Goal: Transaction & Acquisition: Purchase product/service

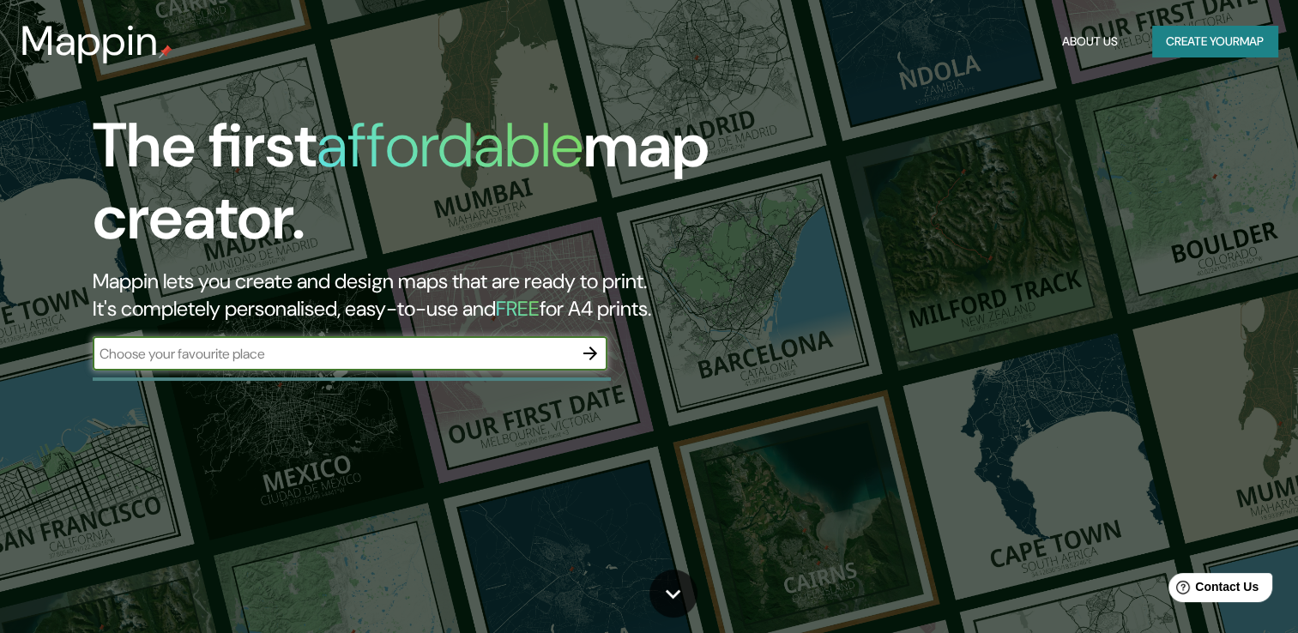
click at [429, 361] on input "text" at bounding box center [333, 354] width 480 height 20
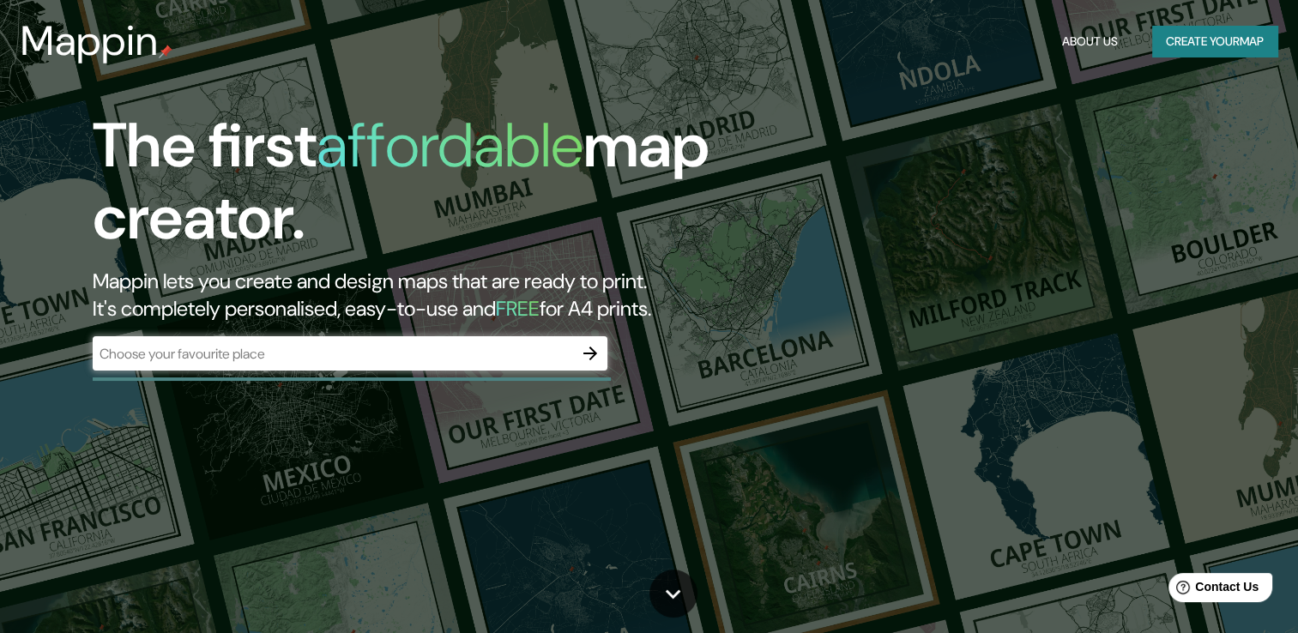
click at [569, 372] on div "​" at bounding box center [350, 355] width 515 height 38
click at [593, 350] on icon "button" at bounding box center [590, 354] width 14 height 14
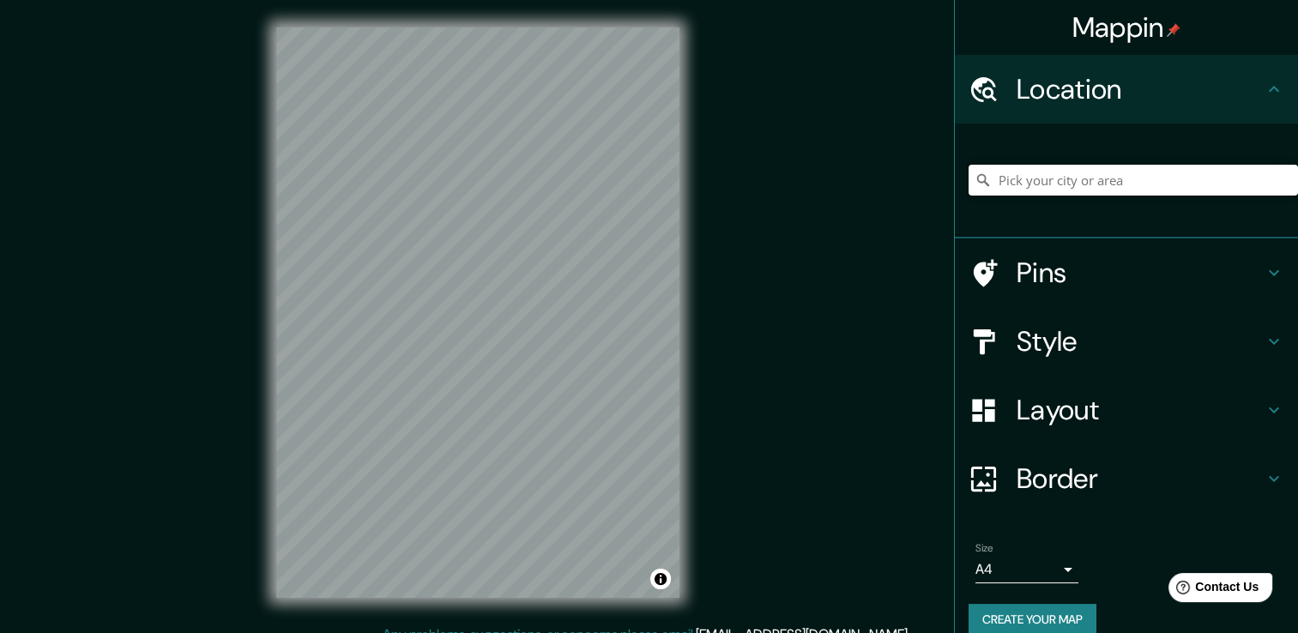
click at [1132, 187] on input "Pick your city or area" at bounding box center [1132, 180] width 329 height 31
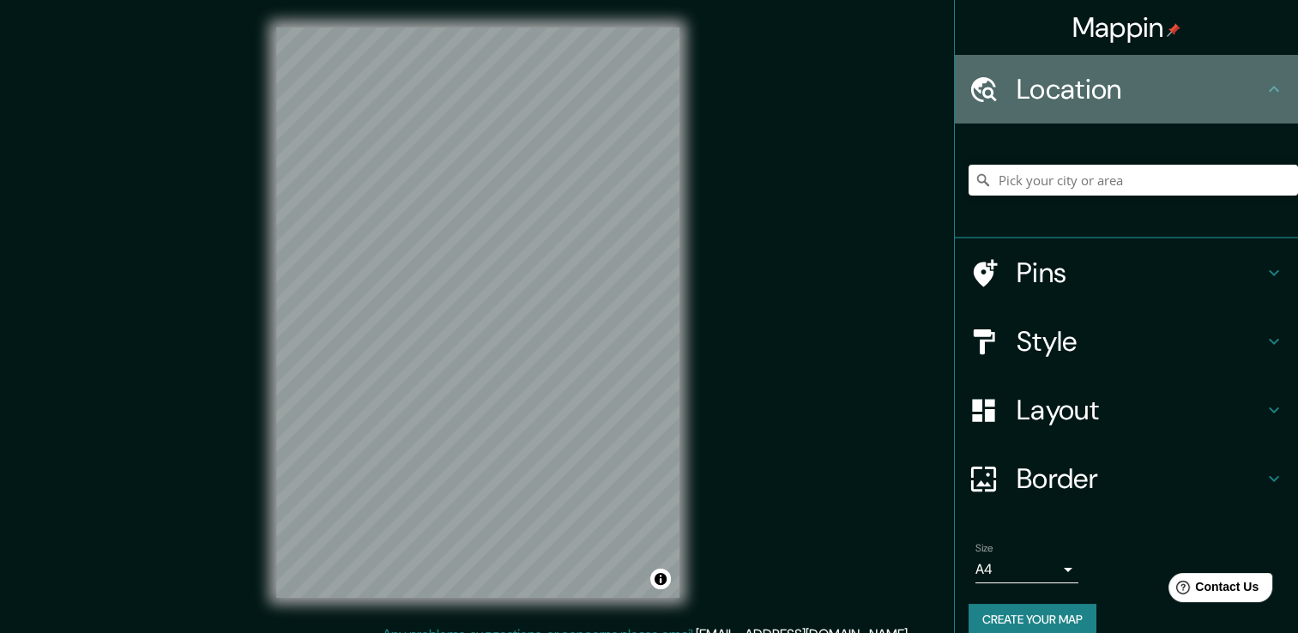
click at [1198, 109] on div "Location" at bounding box center [1126, 89] width 343 height 69
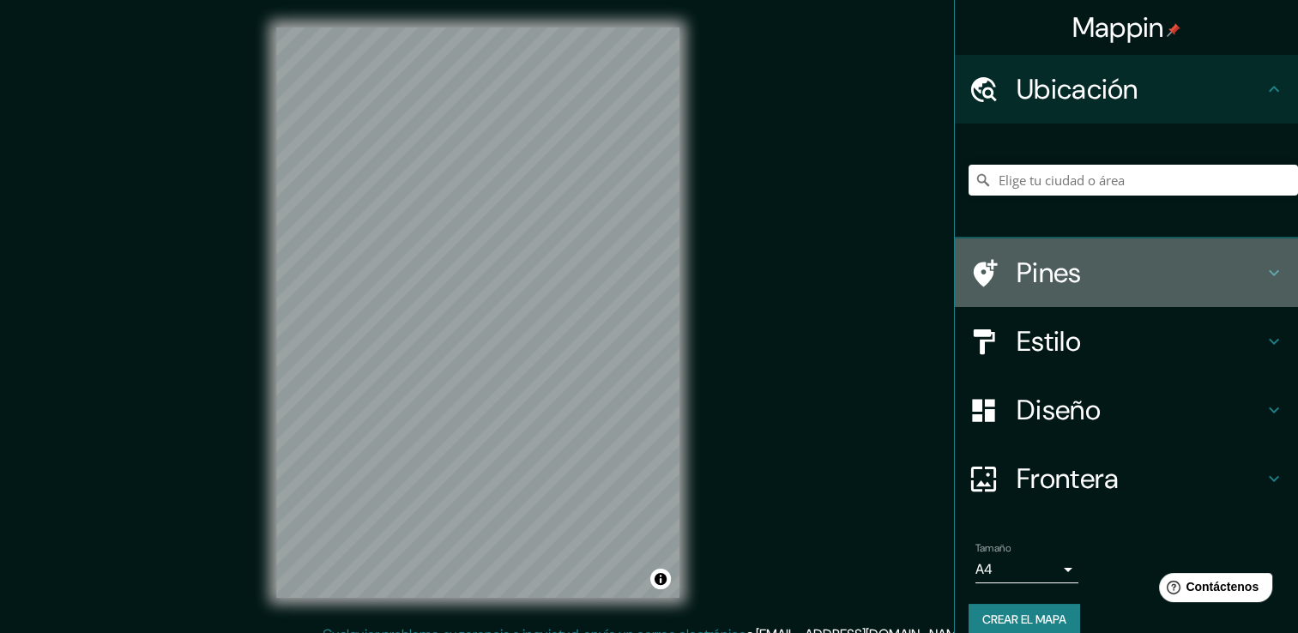
click at [1050, 280] on h4 "Pines" at bounding box center [1139, 273] width 247 height 34
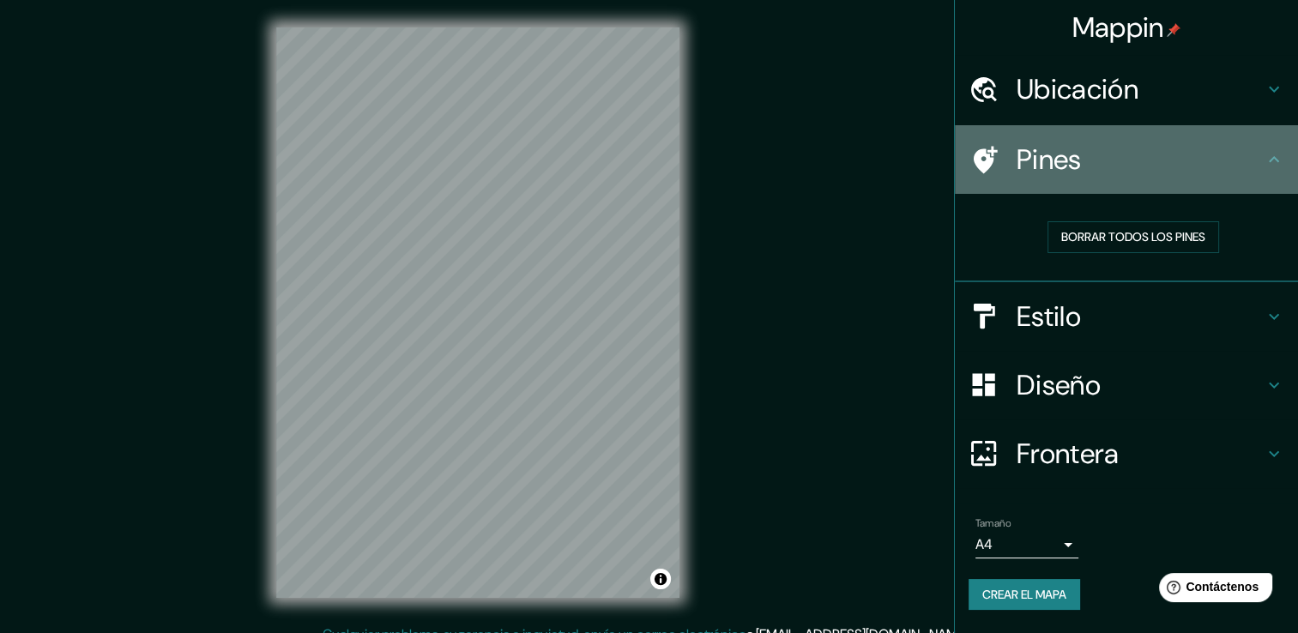
click at [1101, 153] on h4 "Pines" at bounding box center [1139, 159] width 247 height 34
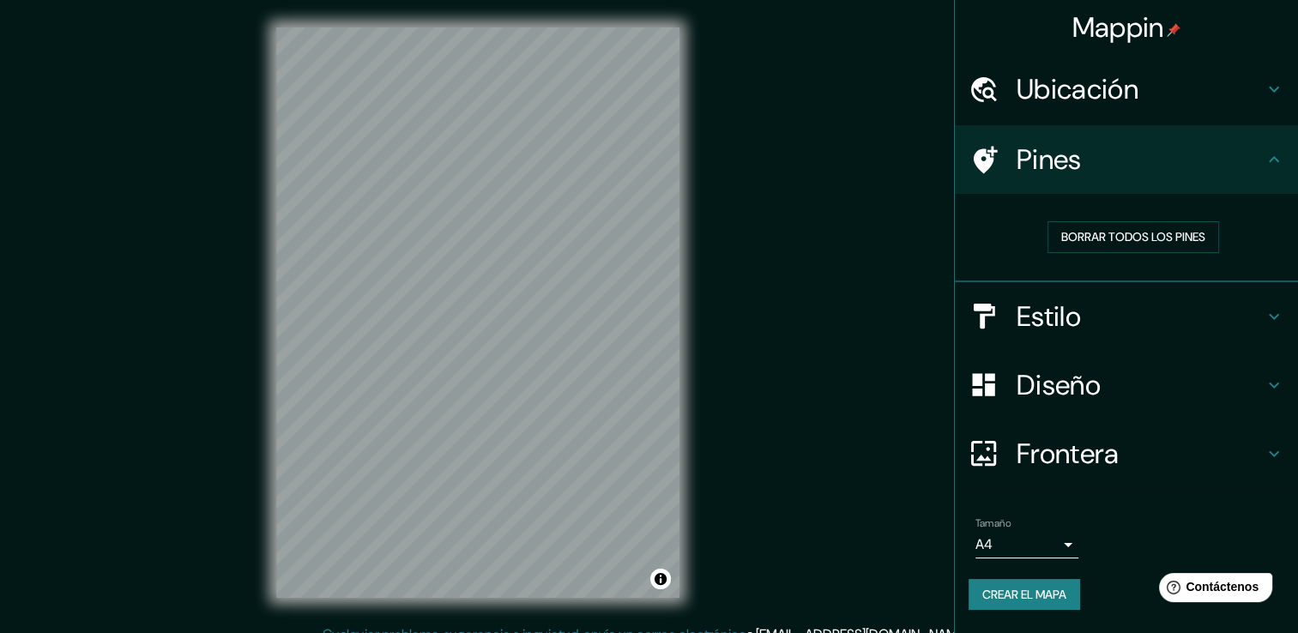
click at [1105, 81] on h4 "Ubicación" at bounding box center [1139, 89] width 247 height 34
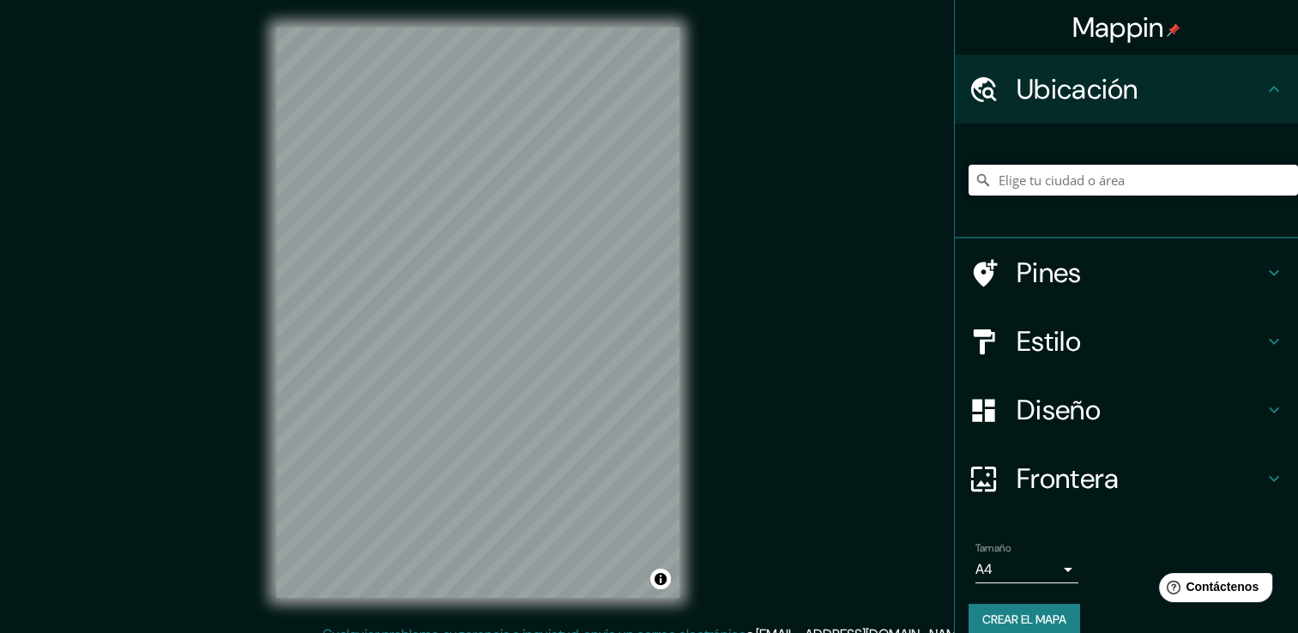
click at [1062, 178] on input "Elige tu ciudad o área" at bounding box center [1132, 180] width 329 height 31
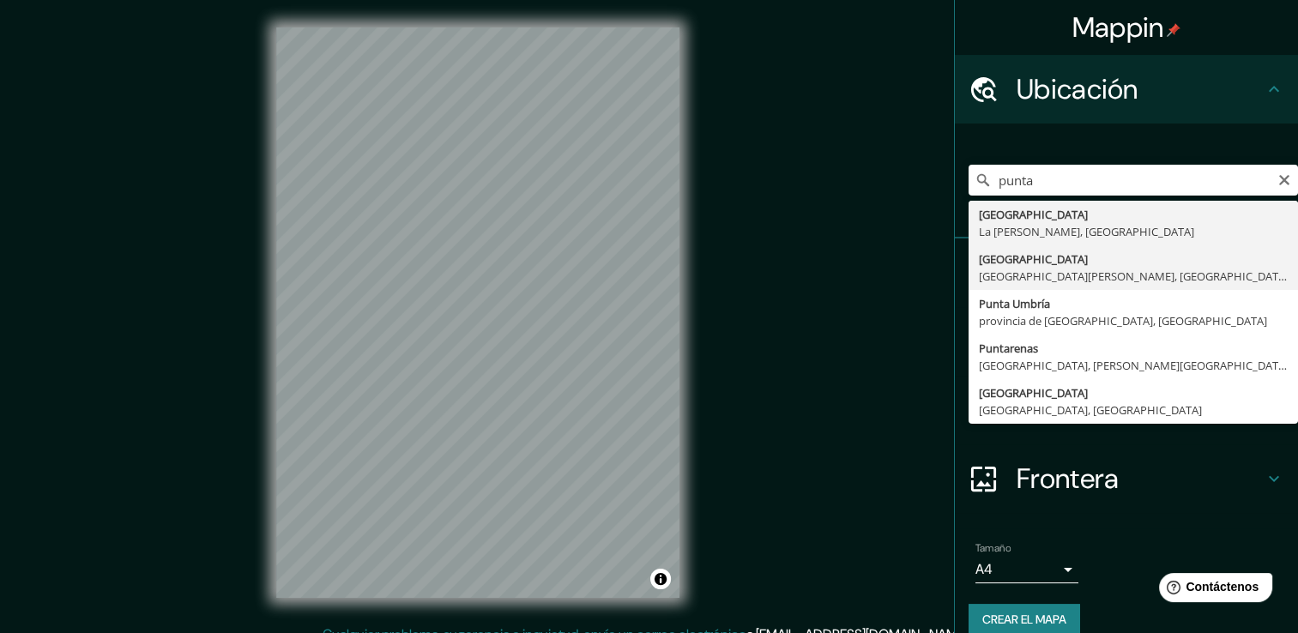
type input "[GEOGRAPHIC_DATA], [GEOGRAPHIC_DATA][PERSON_NAME], [GEOGRAPHIC_DATA]"
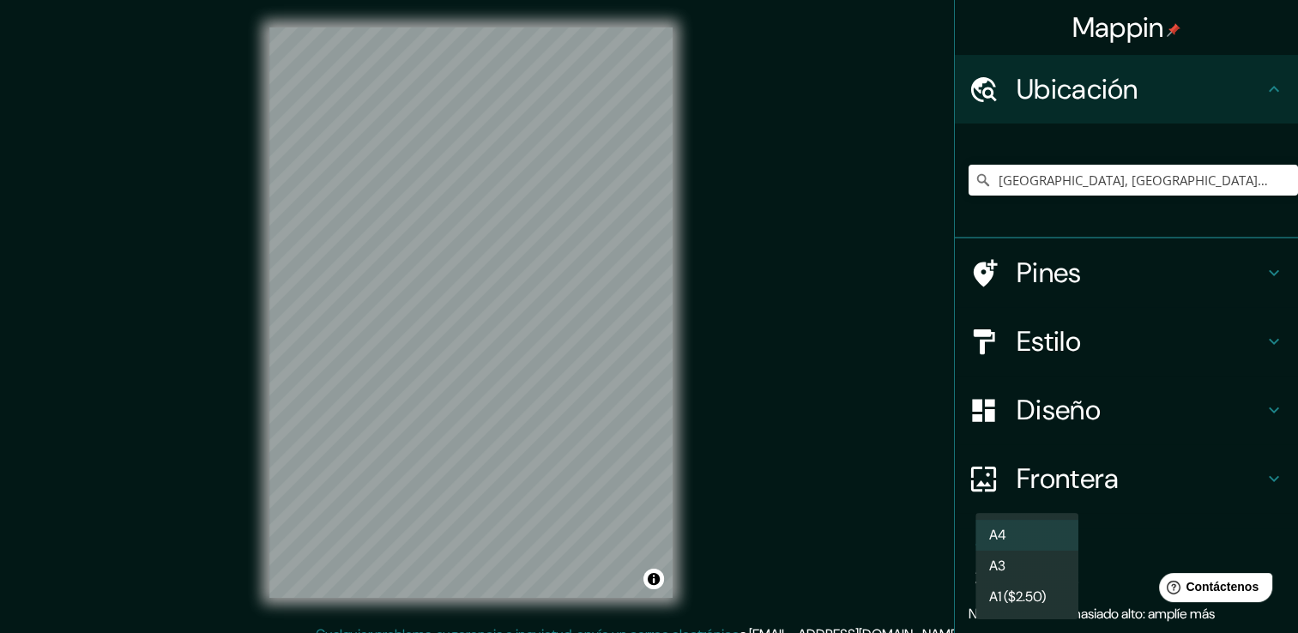
click at [1013, 557] on body "Mappin Ubicación [GEOGRAPHIC_DATA], [GEOGRAPHIC_DATA][PERSON_NAME], [GEOGRAPHIC…" at bounding box center [649, 316] width 1298 height 633
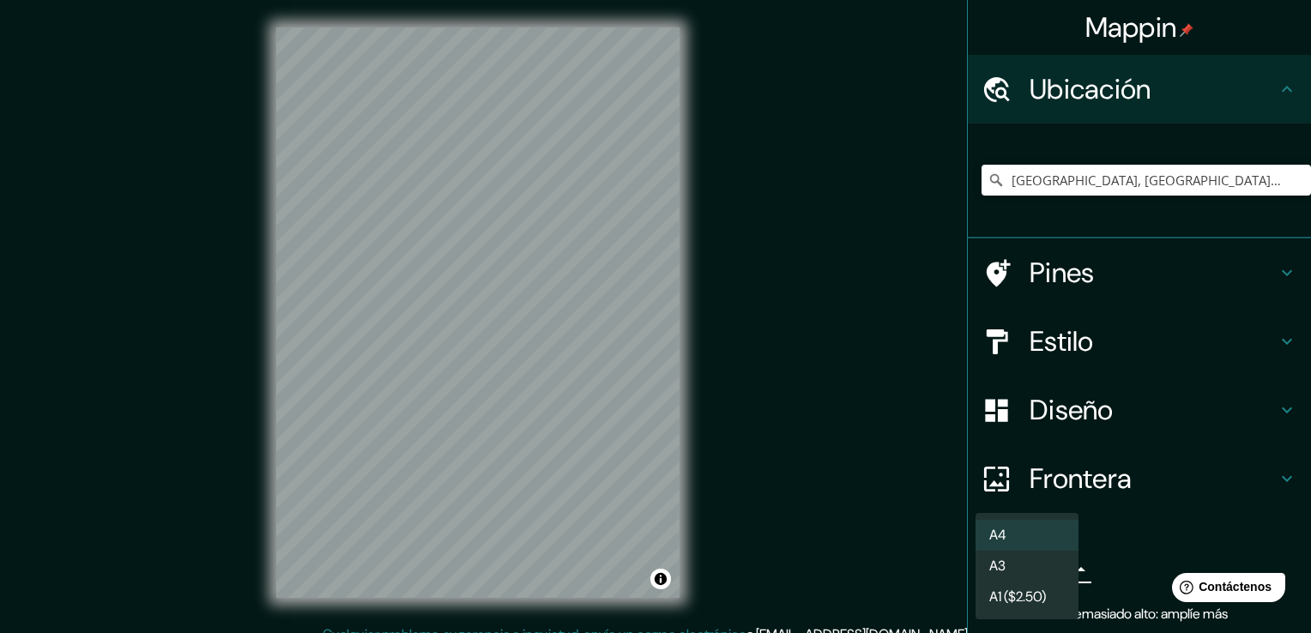
click at [1112, 558] on div at bounding box center [655, 316] width 1311 height 633
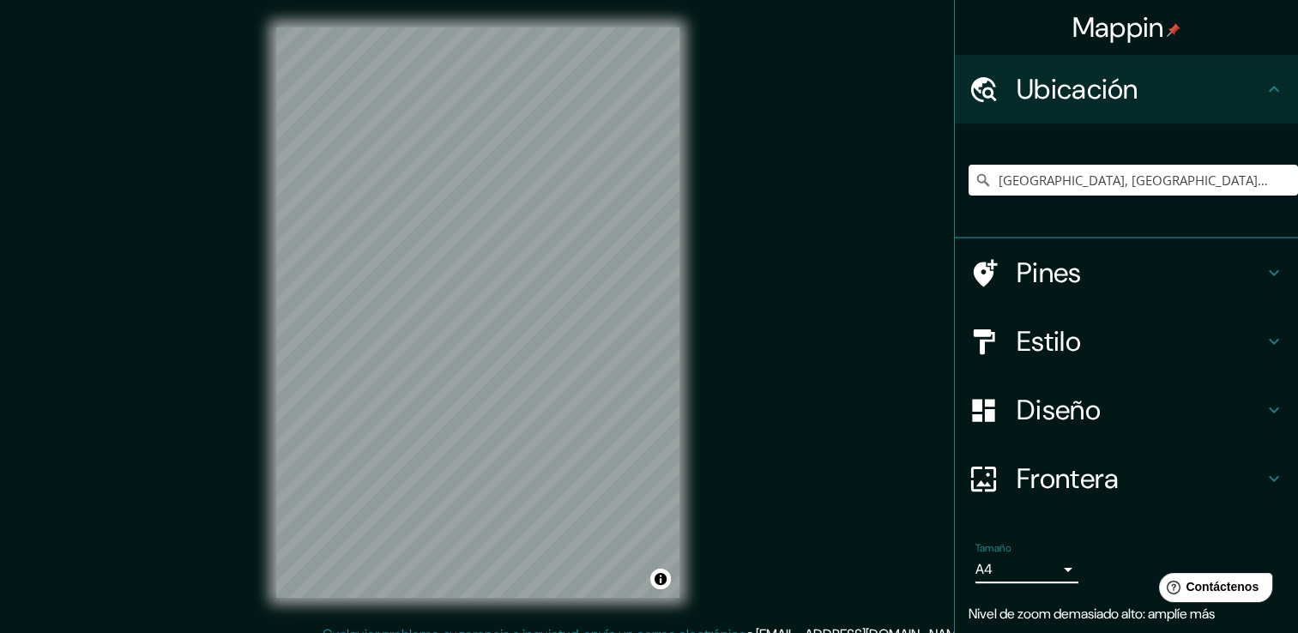
click at [1037, 564] on body "Mappin Ubicación [GEOGRAPHIC_DATA], [GEOGRAPHIC_DATA][PERSON_NAME], [GEOGRAPHIC…" at bounding box center [649, 316] width 1298 height 633
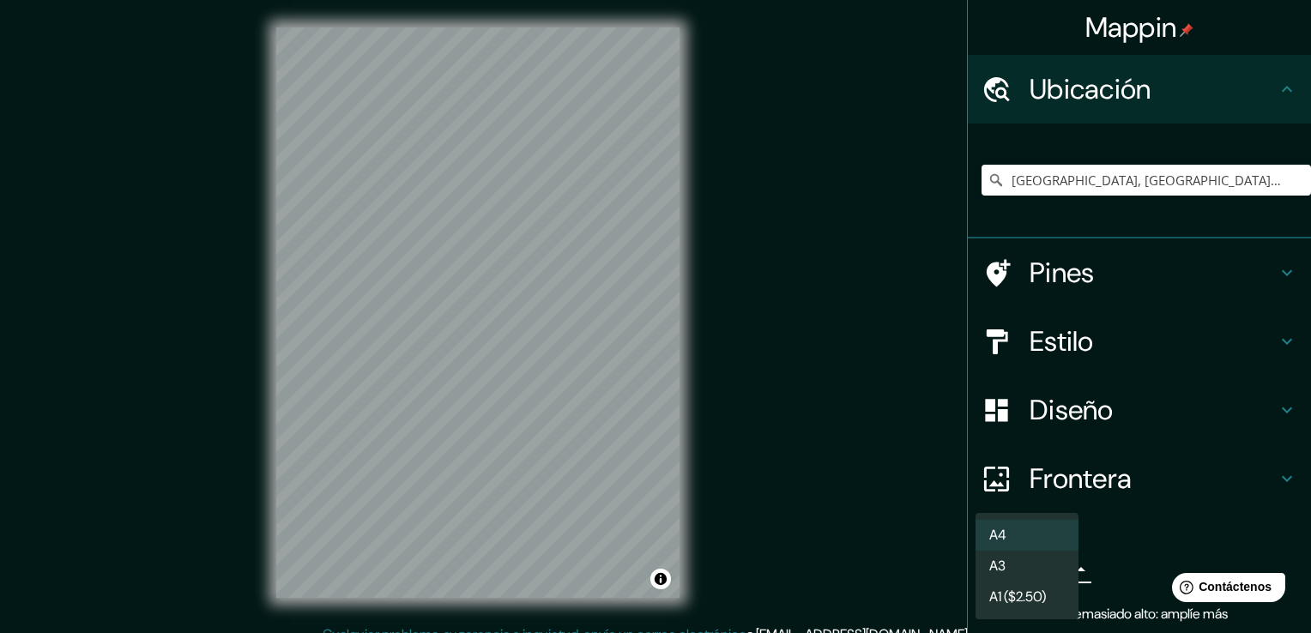
click at [1111, 564] on div at bounding box center [655, 316] width 1311 height 633
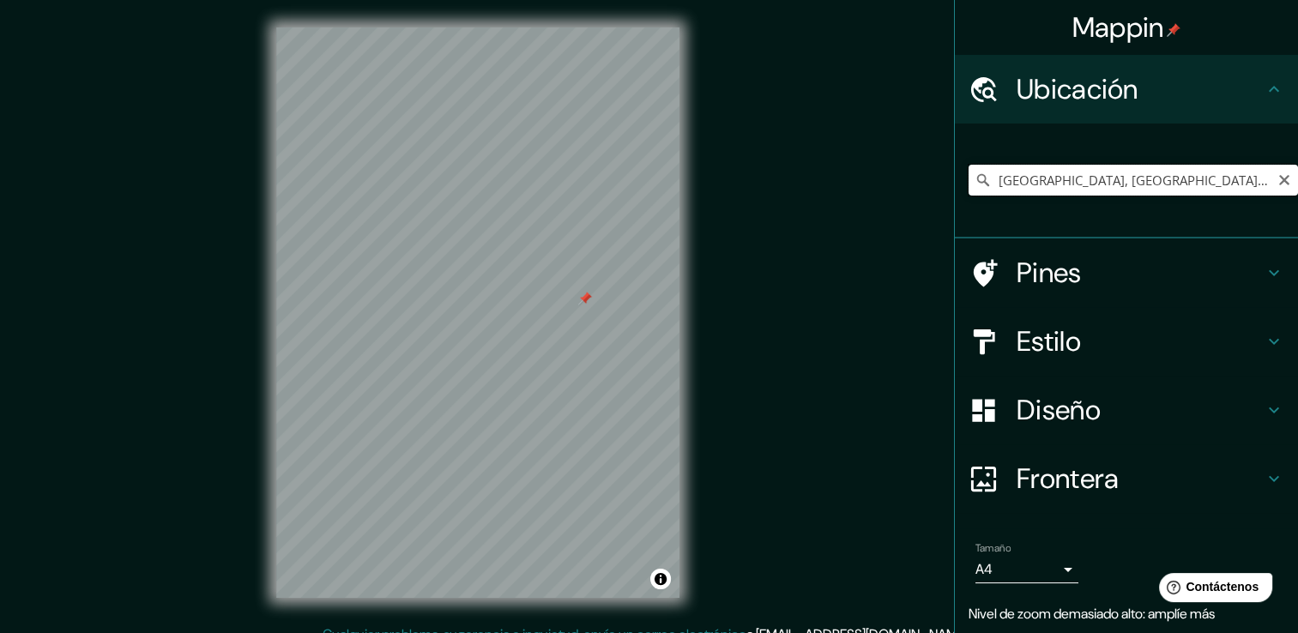
click at [1210, 173] on input "[GEOGRAPHIC_DATA], [GEOGRAPHIC_DATA][PERSON_NAME], [GEOGRAPHIC_DATA]" at bounding box center [1132, 180] width 329 height 31
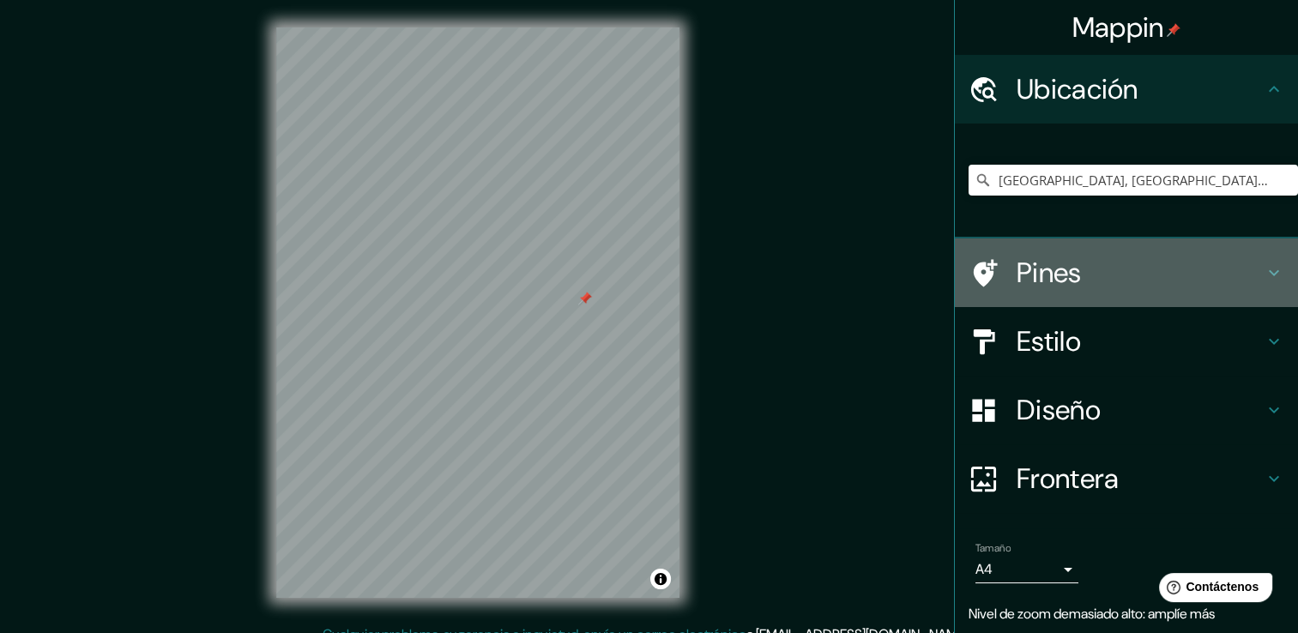
click at [1016, 262] on h4 "Pines" at bounding box center [1139, 273] width 247 height 34
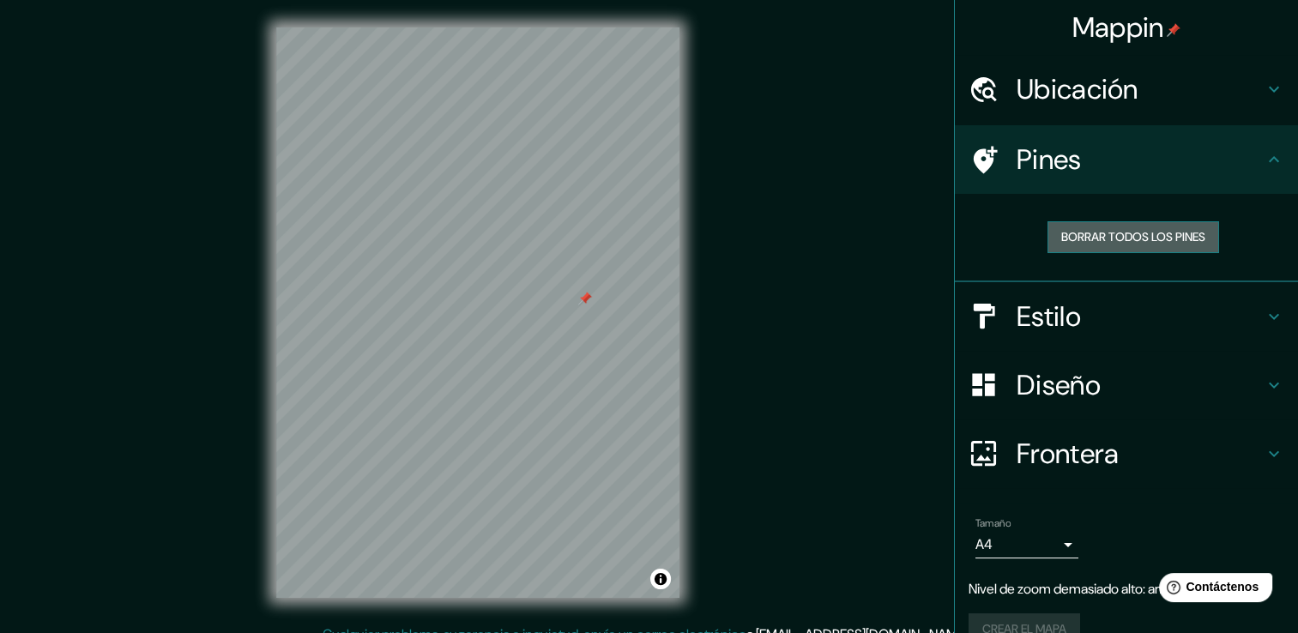
click at [1064, 239] on font "Borrar todos los pines" at bounding box center [1133, 236] width 144 height 21
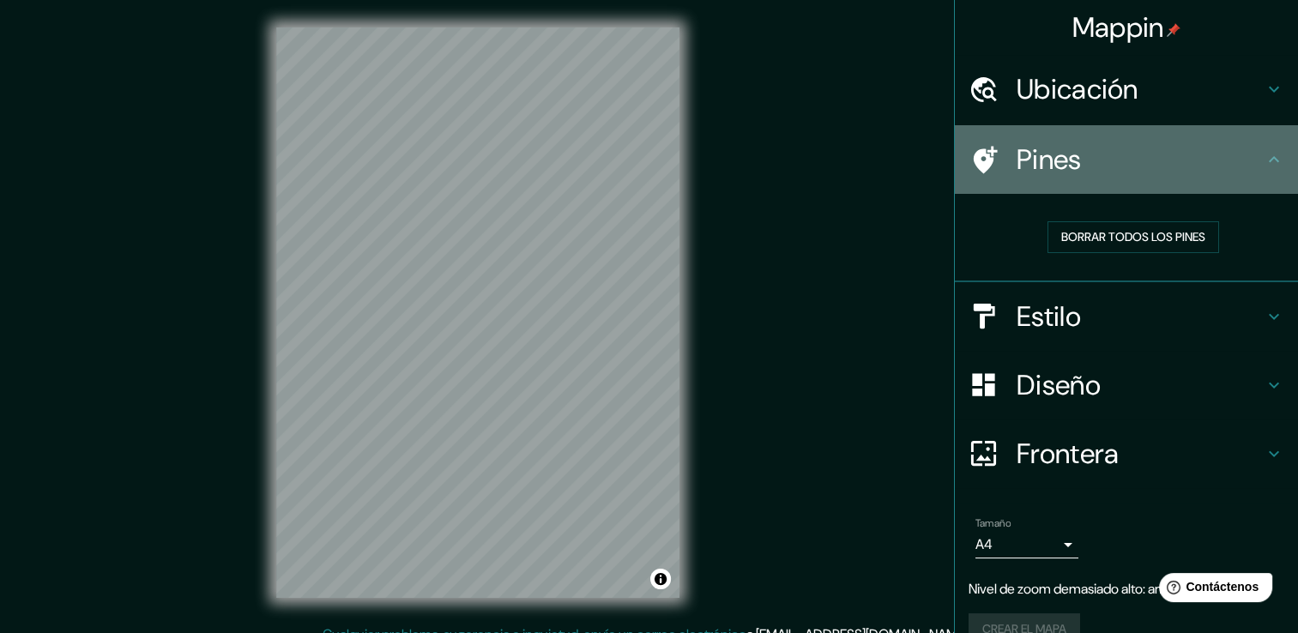
click at [1082, 187] on div "Pines" at bounding box center [1126, 159] width 343 height 69
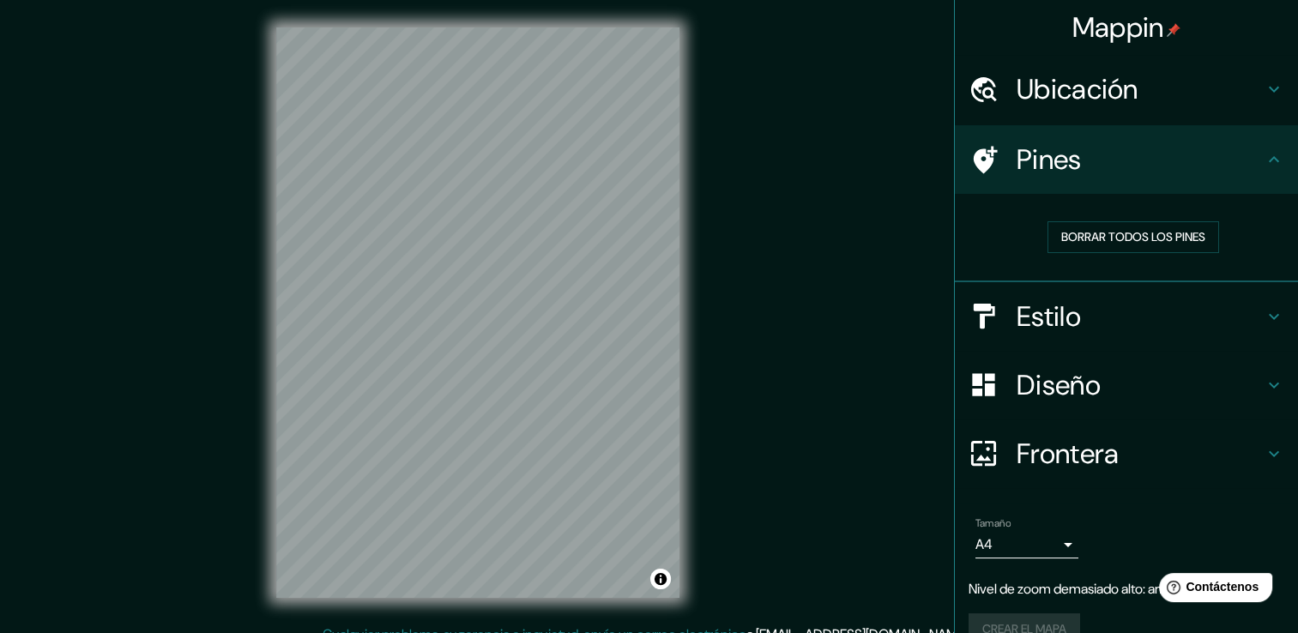
click at [1070, 99] on h4 "Ubicación" at bounding box center [1139, 89] width 247 height 34
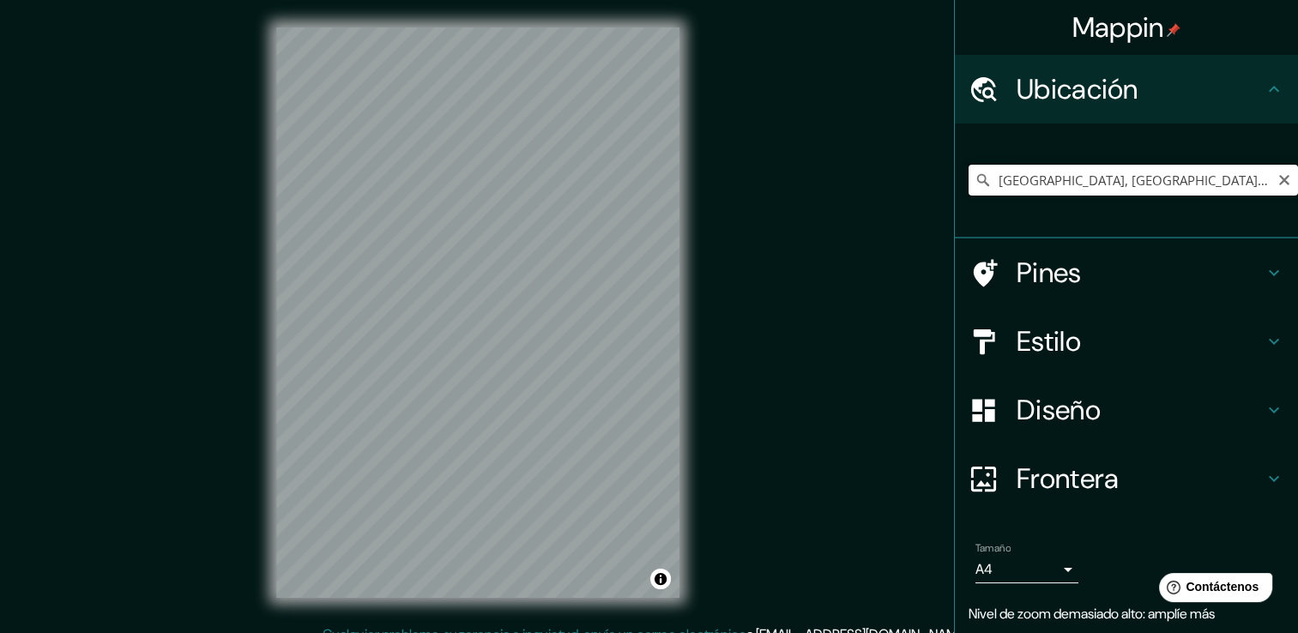
click at [1009, 186] on input "[GEOGRAPHIC_DATA], [GEOGRAPHIC_DATA][PERSON_NAME], [GEOGRAPHIC_DATA]" at bounding box center [1132, 180] width 329 height 31
click at [974, 182] on icon at bounding box center [982, 180] width 17 height 17
click at [977, 178] on icon at bounding box center [983, 180] width 12 height 12
click at [1277, 185] on icon "Claro" at bounding box center [1284, 180] width 14 height 14
click at [1078, 187] on input "Elige tu ciudad o área" at bounding box center [1132, 180] width 329 height 31
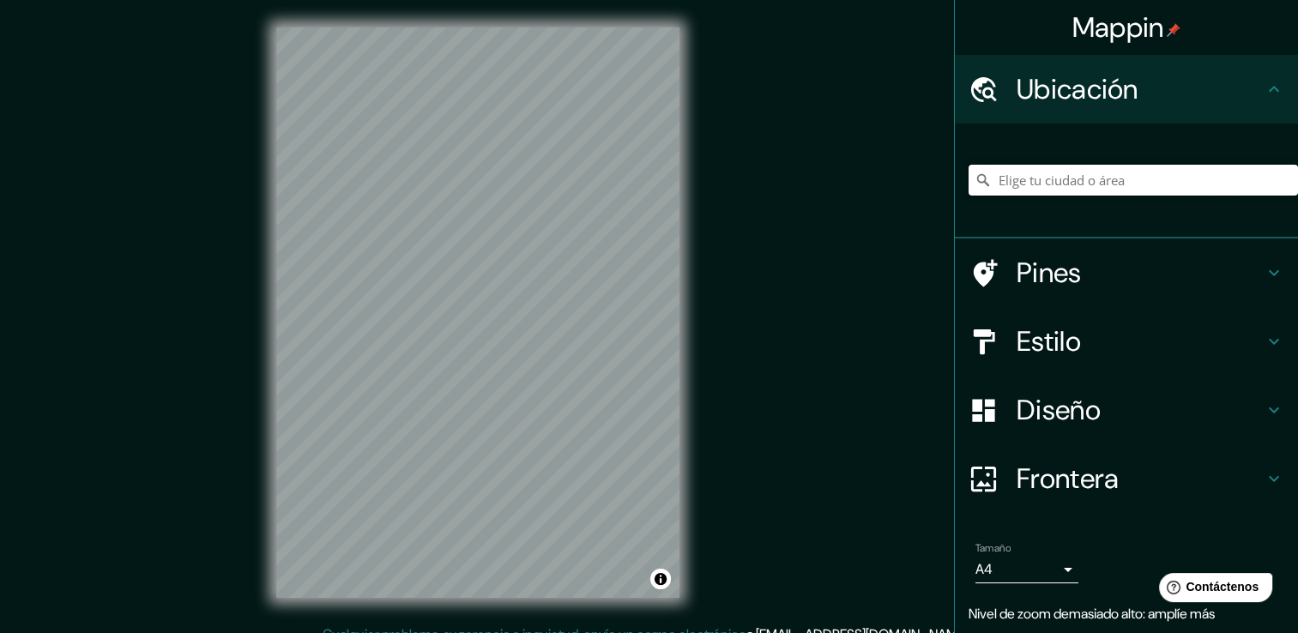
type input "m"
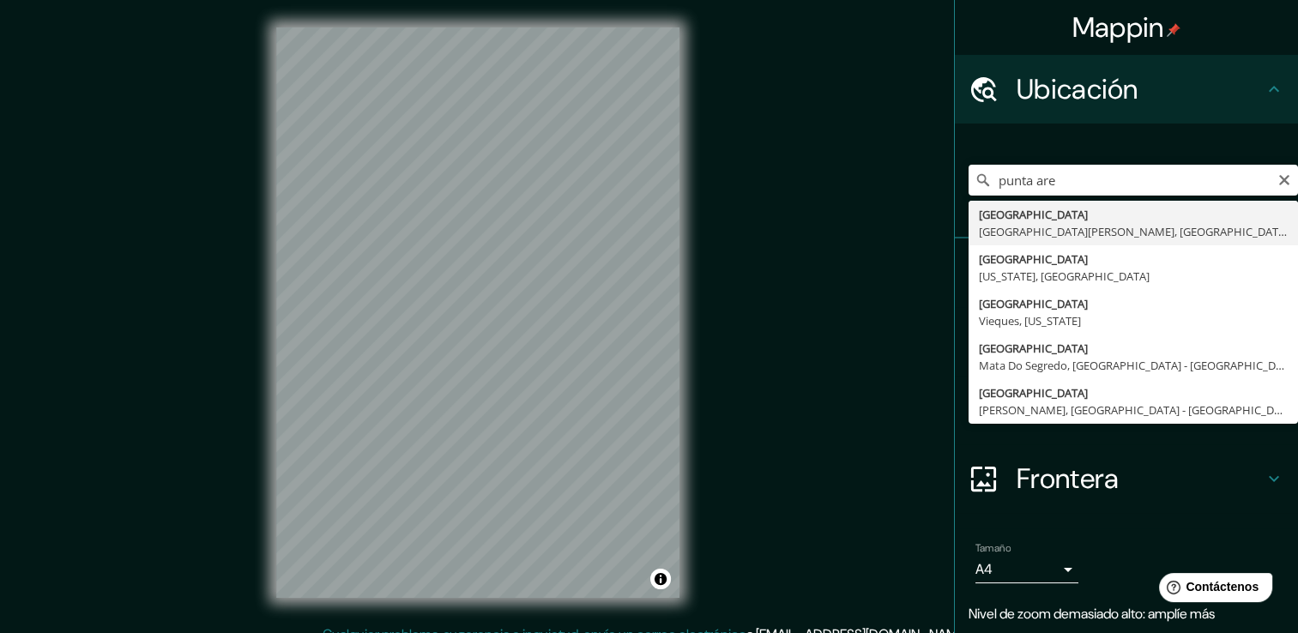
type input "[GEOGRAPHIC_DATA], [GEOGRAPHIC_DATA][PERSON_NAME], [GEOGRAPHIC_DATA]"
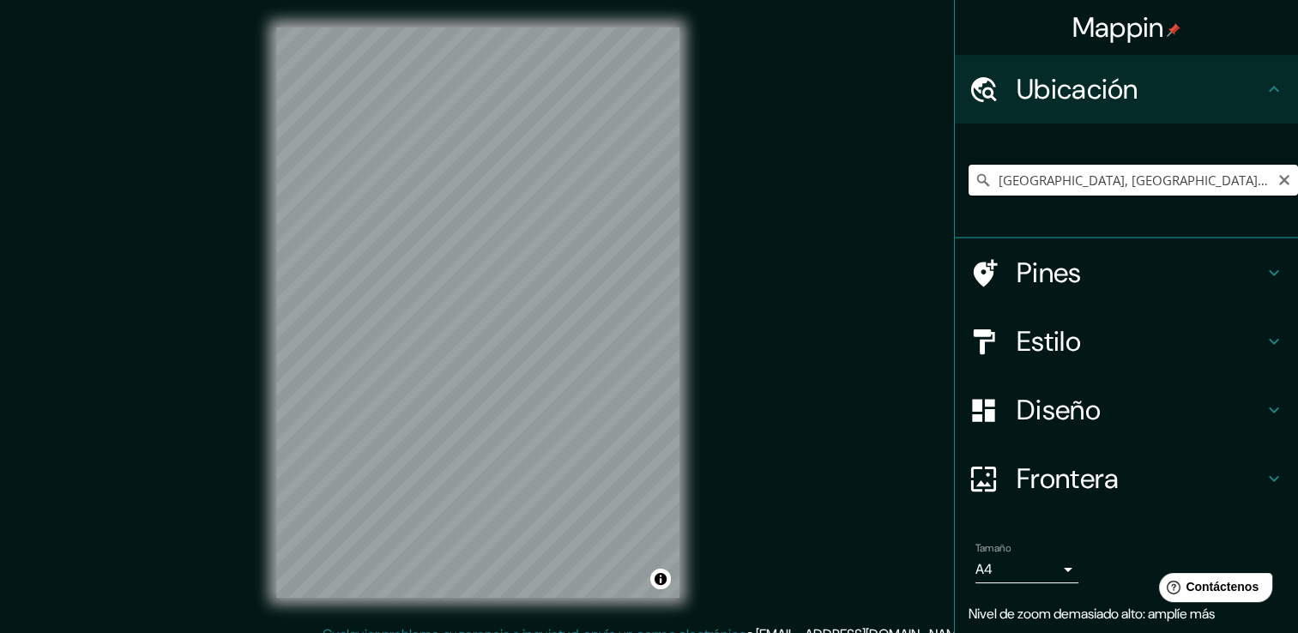
click at [968, 179] on input "[GEOGRAPHIC_DATA], [GEOGRAPHIC_DATA][PERSON_NAME], [GEOGRAPHIC_DATA]" at bounding box center [1132, 180] width 329 height 31
click at [977, 179] on icon at bounding box center [983, 180] width 12 height 12
click at [974, 179] on icon at bounding box center [982, 180] width 17 height 17
click at [1280, 180] on input "[GEOGRAPHIC_DATA], [GEOGRAPHIC_DATA][PERSON_NAME], [GEOGRAPHIC_DATA]" at bounding box center [1132, 180] width 329 height 31
click at [1277, 175] on icon "Claro" at bounding box center [1284, 180] width 14 height 14
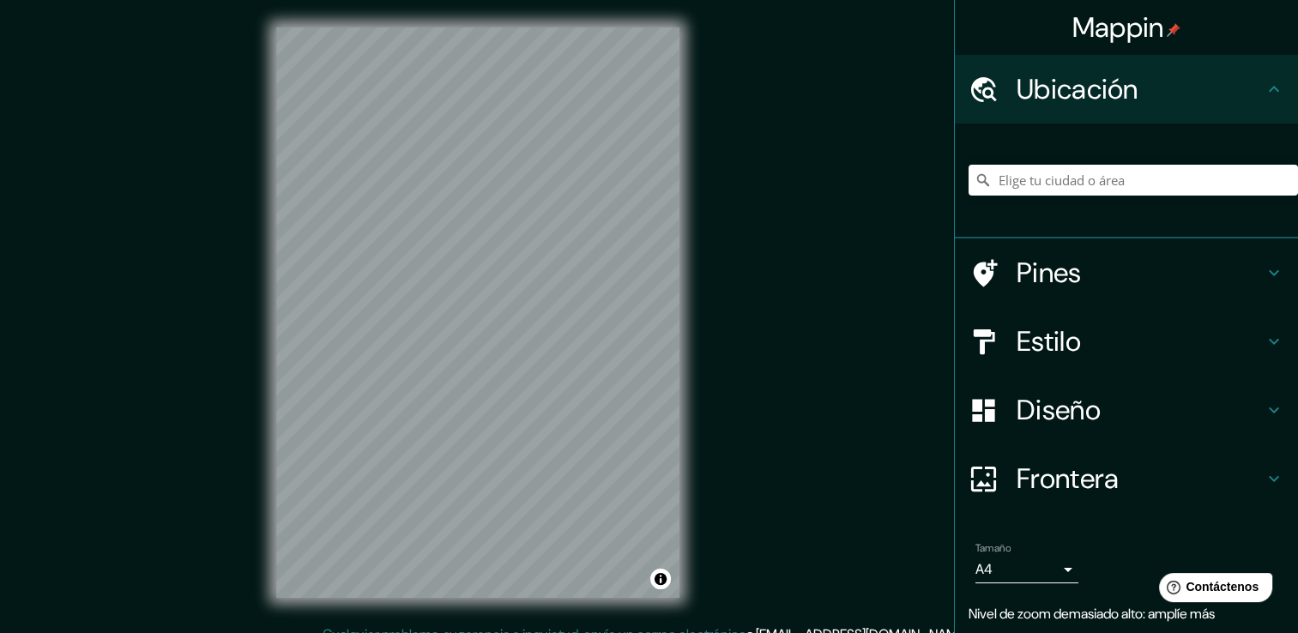
click at [1263, 94] on icon at bounding box center [1273, 89] width 21 height 21
click at [1053, 177] on input "Elige tu ciudad o área" at bounding box center [1132, 180] width 329 height 31
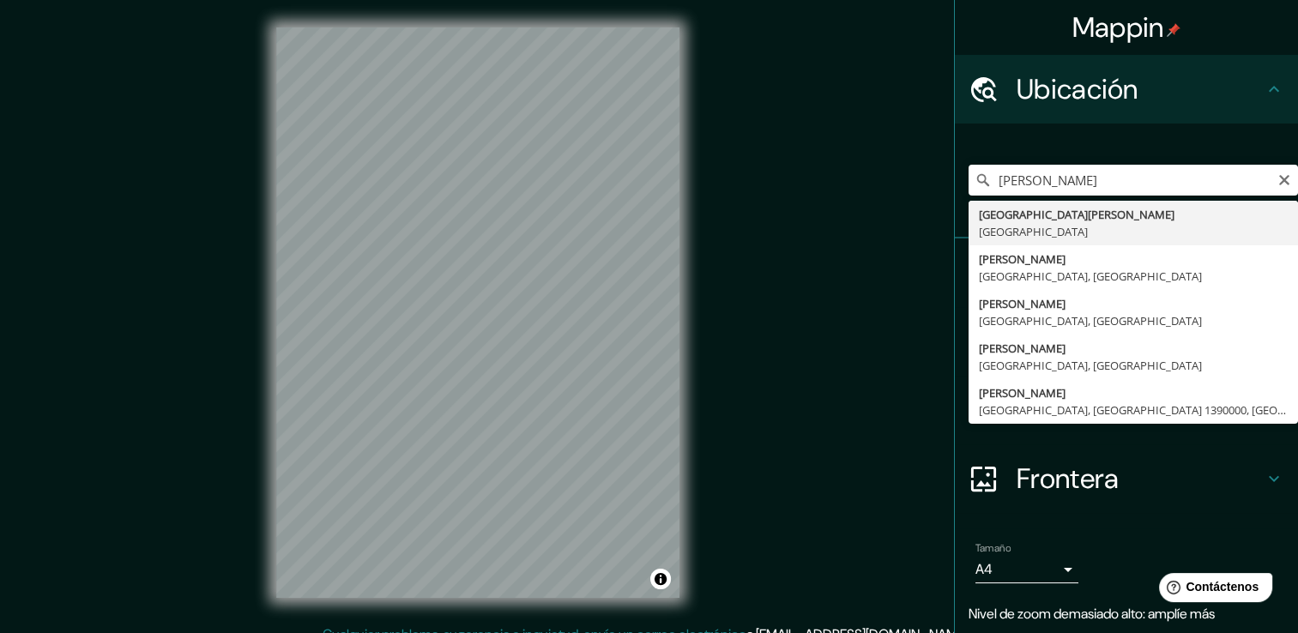
type input "[GEOGRAPHIC_DATA][PERSON_NAME], [GEOGRAPHIC_DATA]"
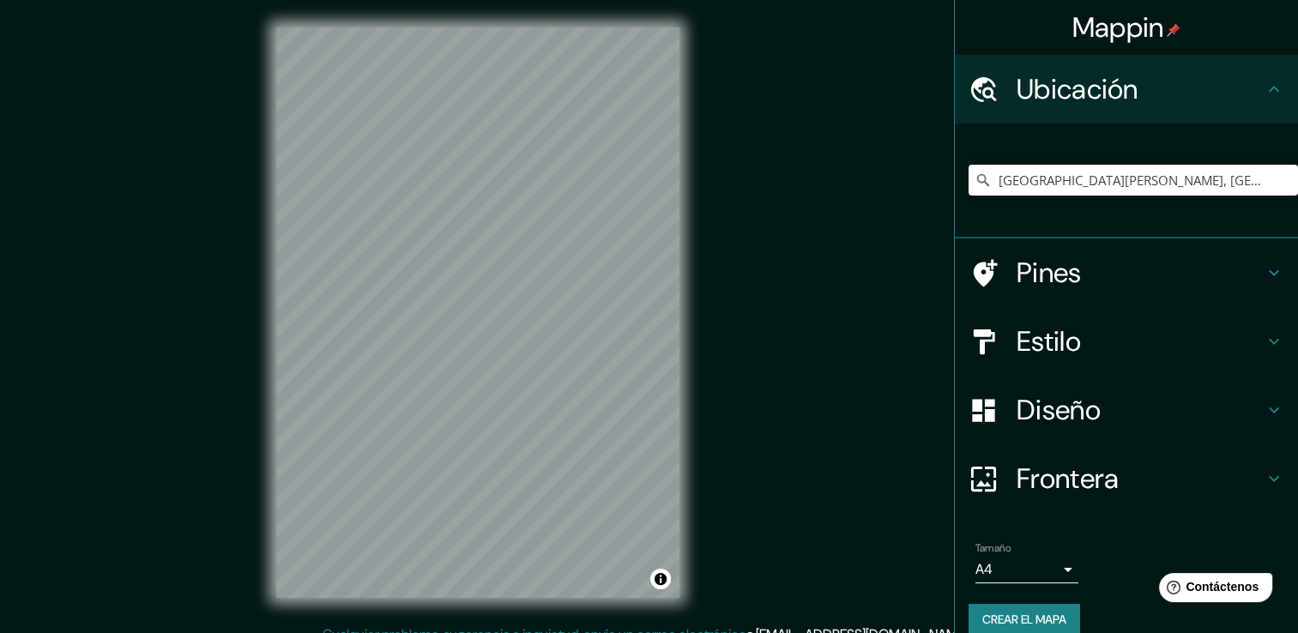
click at [1016, 352] on h4 "Estilo" at bounding box center [1139, 341] width 247 height 34
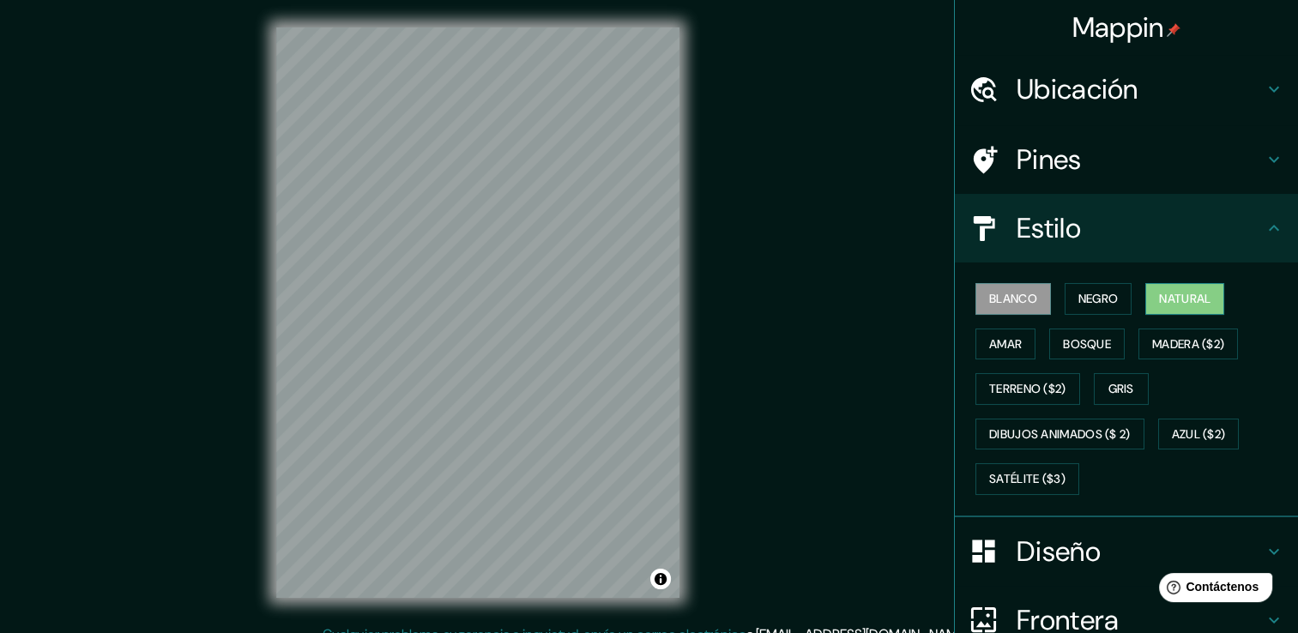
drag, startPoint x: 1194, startPoint y: 307, endPoint x: 1186, endPoint y: 302, distance: 9.3
click at [1191, 304] on font "Natural" at bounding box center [1184, 298] width 51 height 21
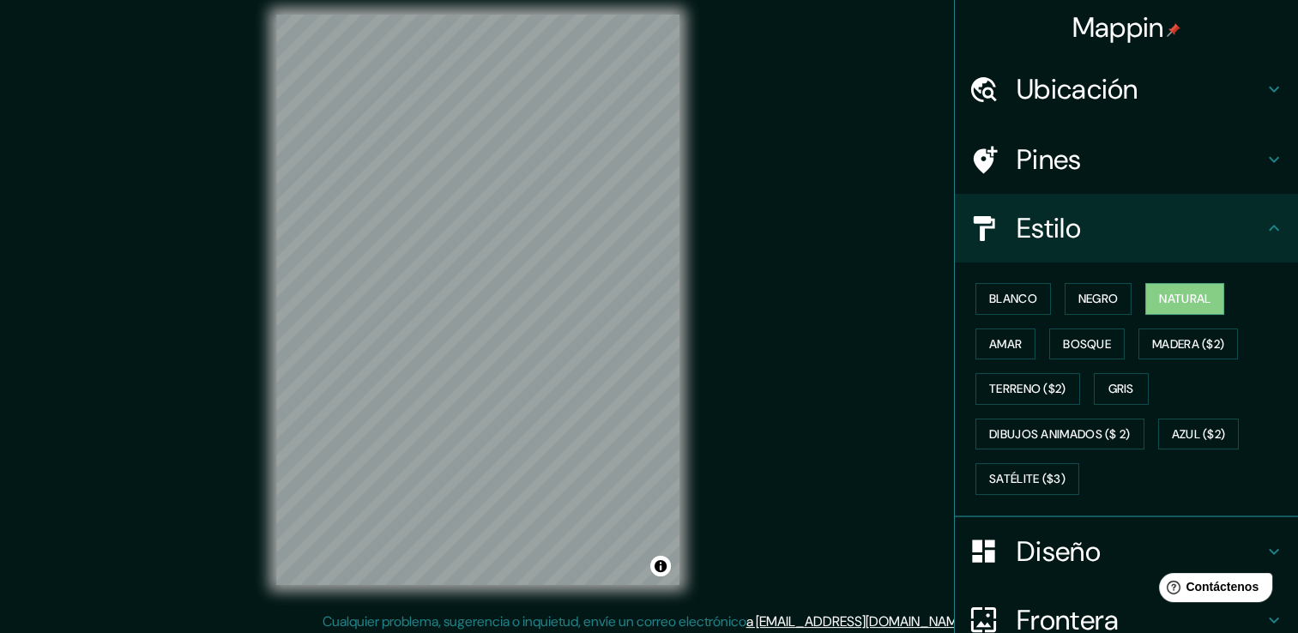
scroll to position [19, 0]
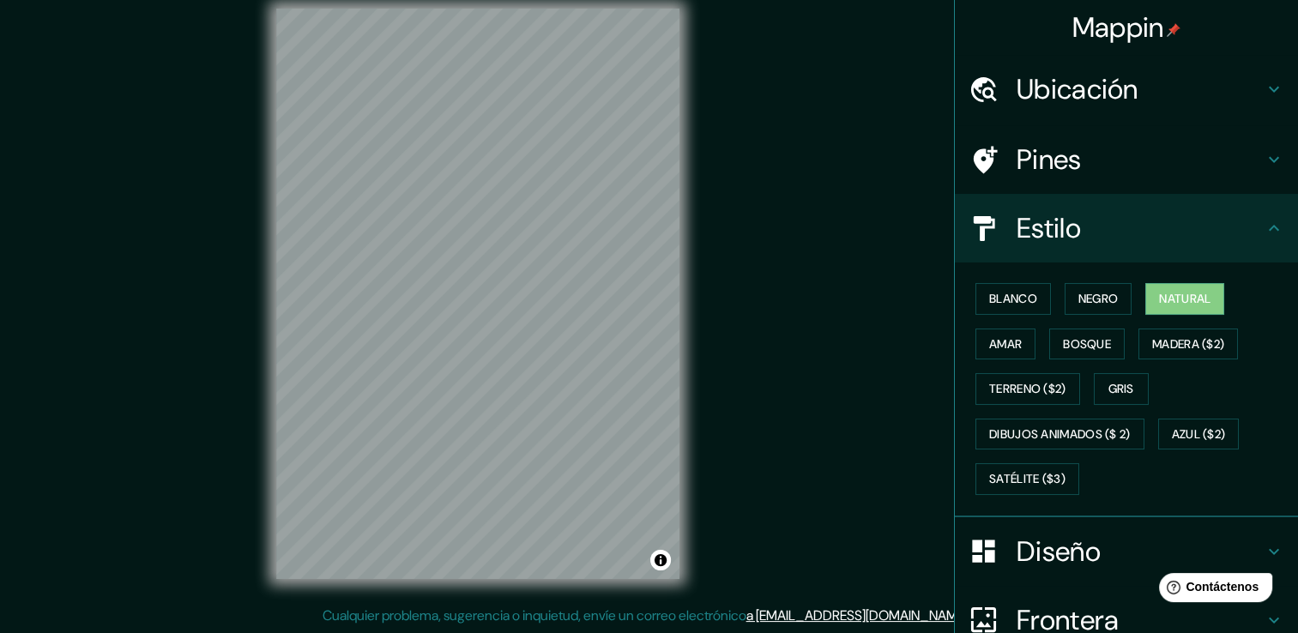
click at [267, 425] on div "© Mapbox © OpenStreetMap Improve this map" at bounding box center [478, 293] width 458 height 624
click at [1078, 302] on font "Negro" at bounding box center [1098, 298] width 40 height 21
click at [684, 317] on div "© Mapbox © OpenStreetMap Improve this map" at bounding box center [478, 293] width 458 height 624
click at [1086, 311] on button "Negro" at bounding box center [1098, 299] width 68 height 32
click at [989, 300] on font "Blanco" at bounding box center [1013, 298] width 48 height 21
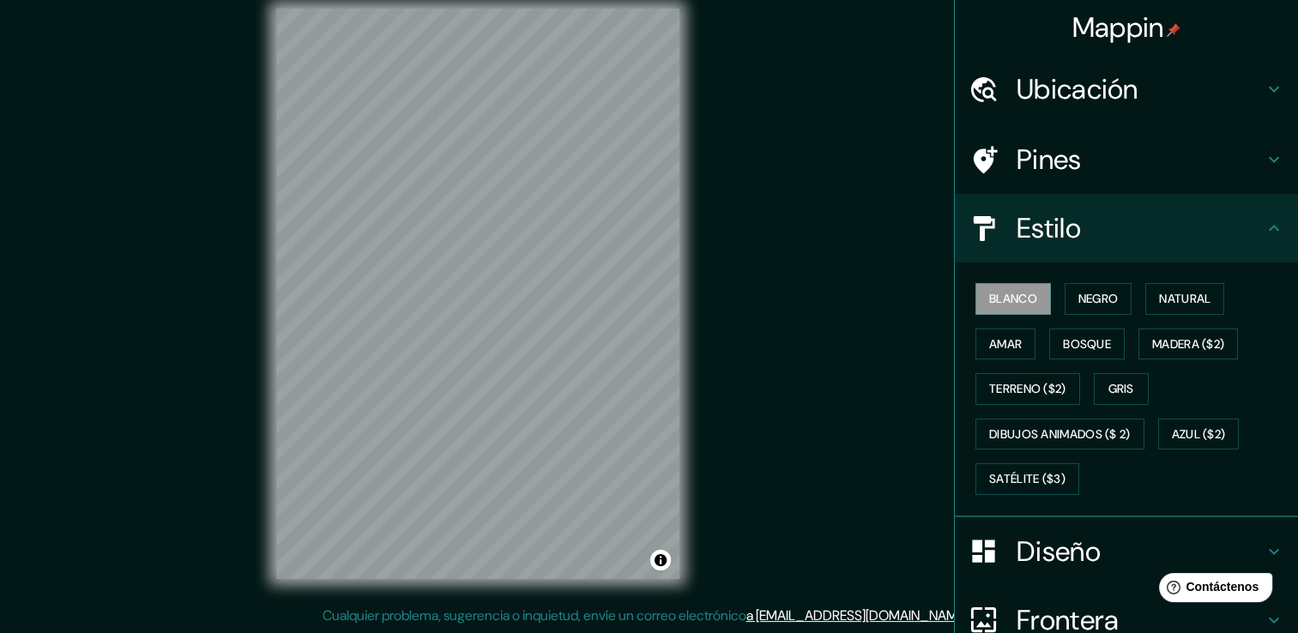
click at [1094, 316] on div "Blanco Negro Natural [PERSON_NAME] ($2) Terreno ($2) Gris Dibujos animados ($ 2…" at bounding box center [1132, 389] width 329 height 226
click at [1121, 293] on button "Negro" at bounding box center [1098, 299] width 68 height 32
click at [1180, 305] on font "Natural" at bounding box center [1184, 298] width 51 height 21
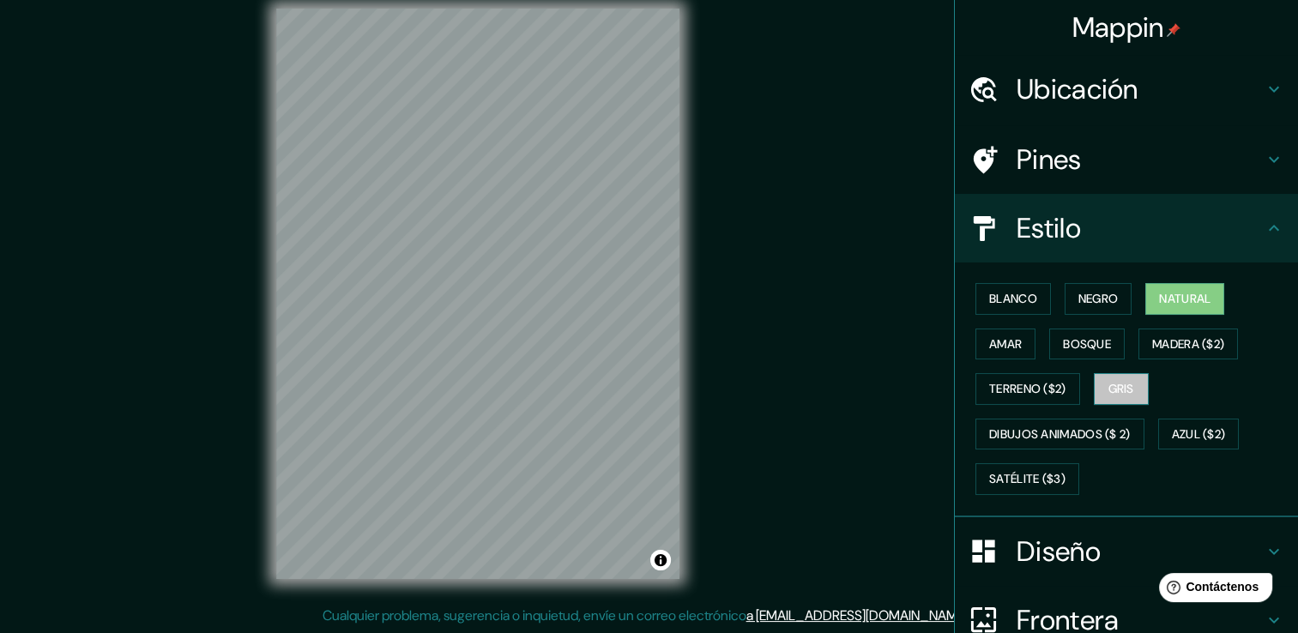
click at [1118, 388] on font "Gris" at bounding box center [1121, 388] width 26 height 21
click at [1077, 353] on button "Bosque" at bounding box center [1086, 345] width 75 height 32
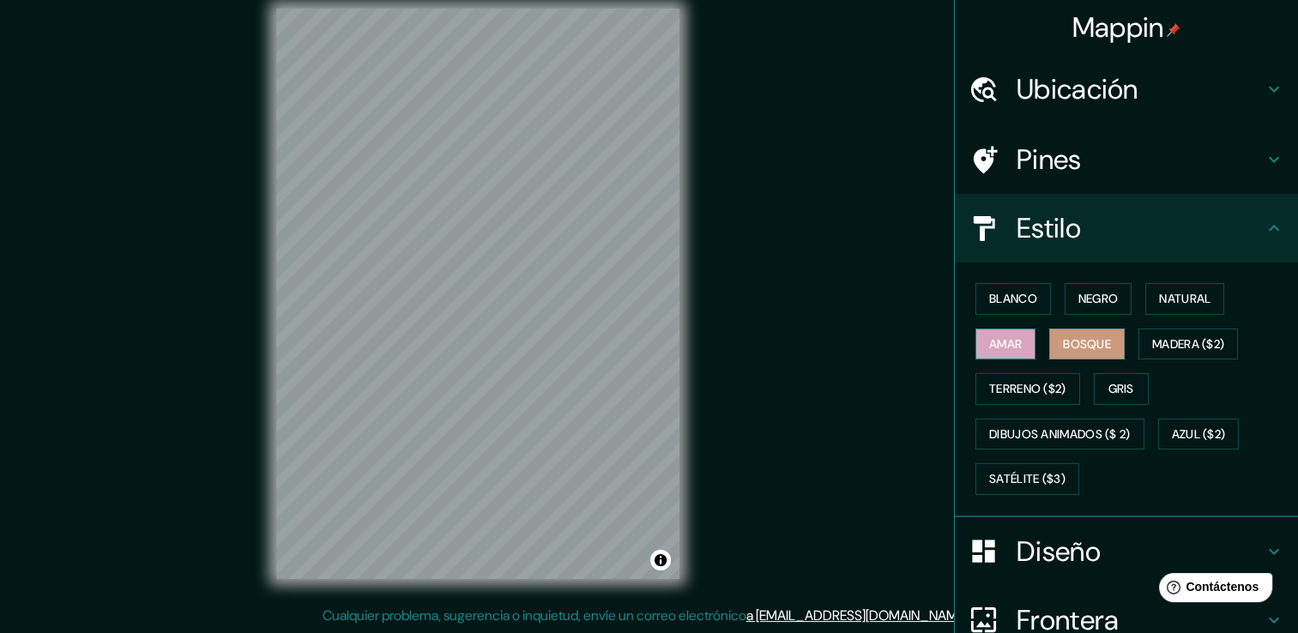
click at [1002, 341] on font "Amar" at bounding box center [1005, 344] width 33 height 21
click at [1079, 304] on font "Negro" at bounding box center [1098, 298] width 40 height 21
click at [1065, 538] on h4 "Diseño" at bounding box center [1139, 551] width 247 height 34
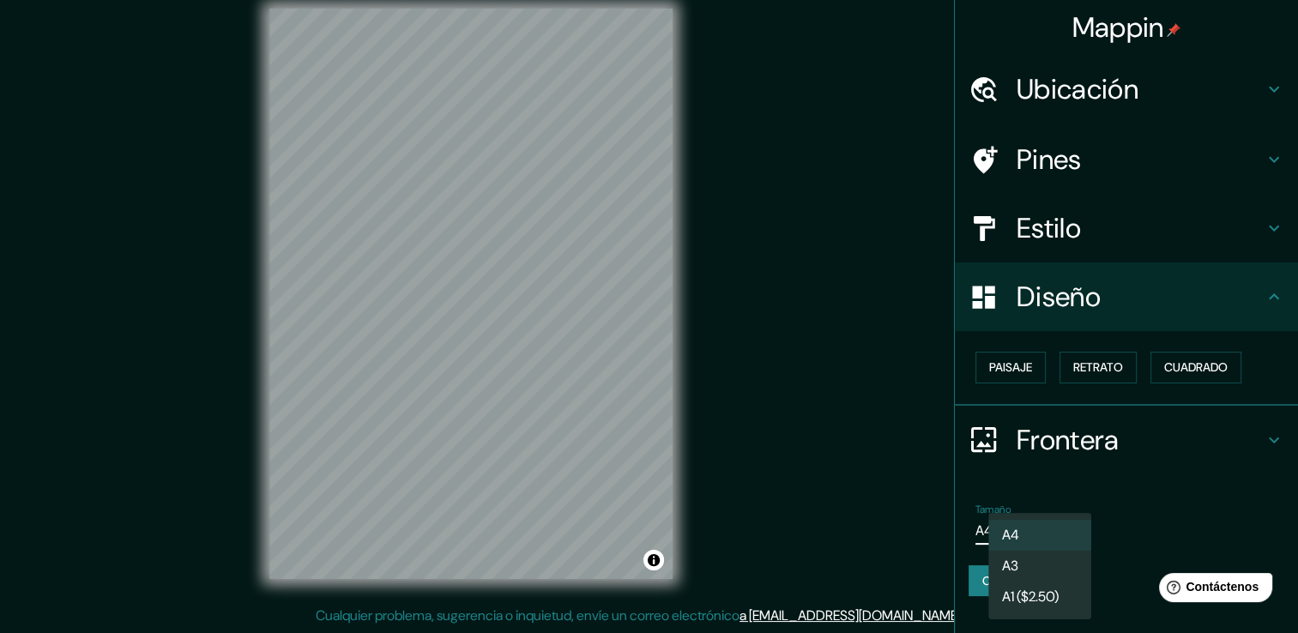
click at [1026, 525] on body "Mappin Ubicación [GEOGRAPHIC_DATA][PERSON_NAME], [GEOGRAPHIC_DATA] Pines Estilo…" at bounding box center [649, 297] width 1298 height 633
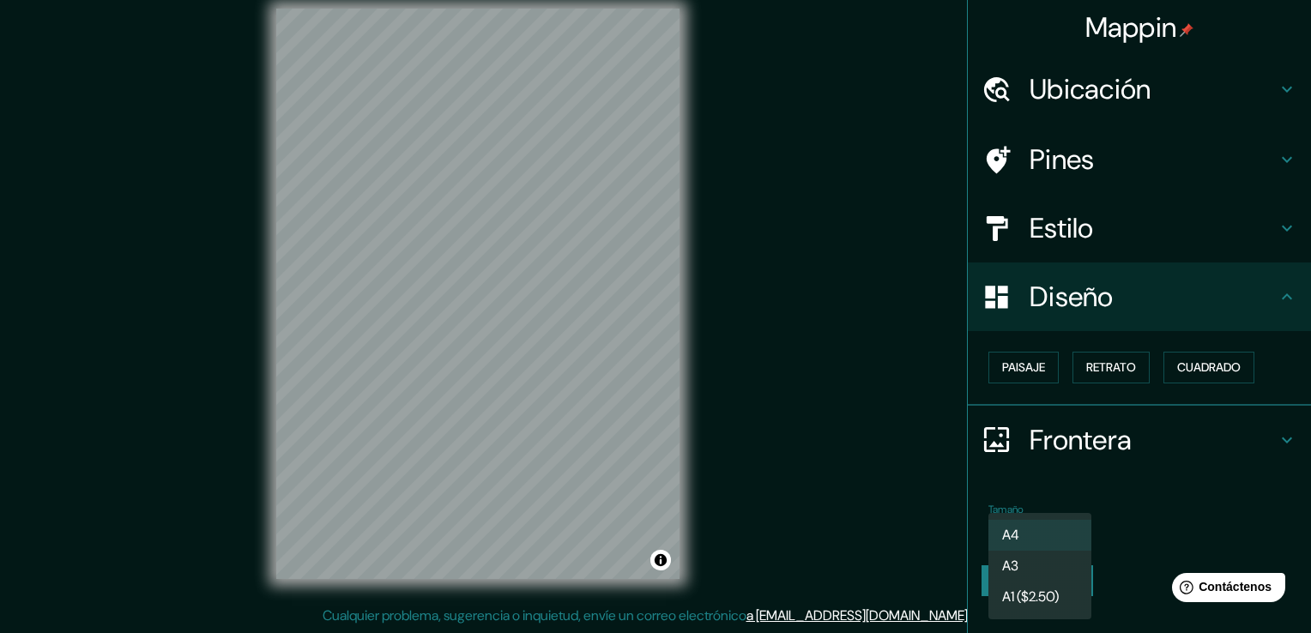
click at [1042, 567] on li "A3" at bounding box center [1039, 566] width 103 height 31
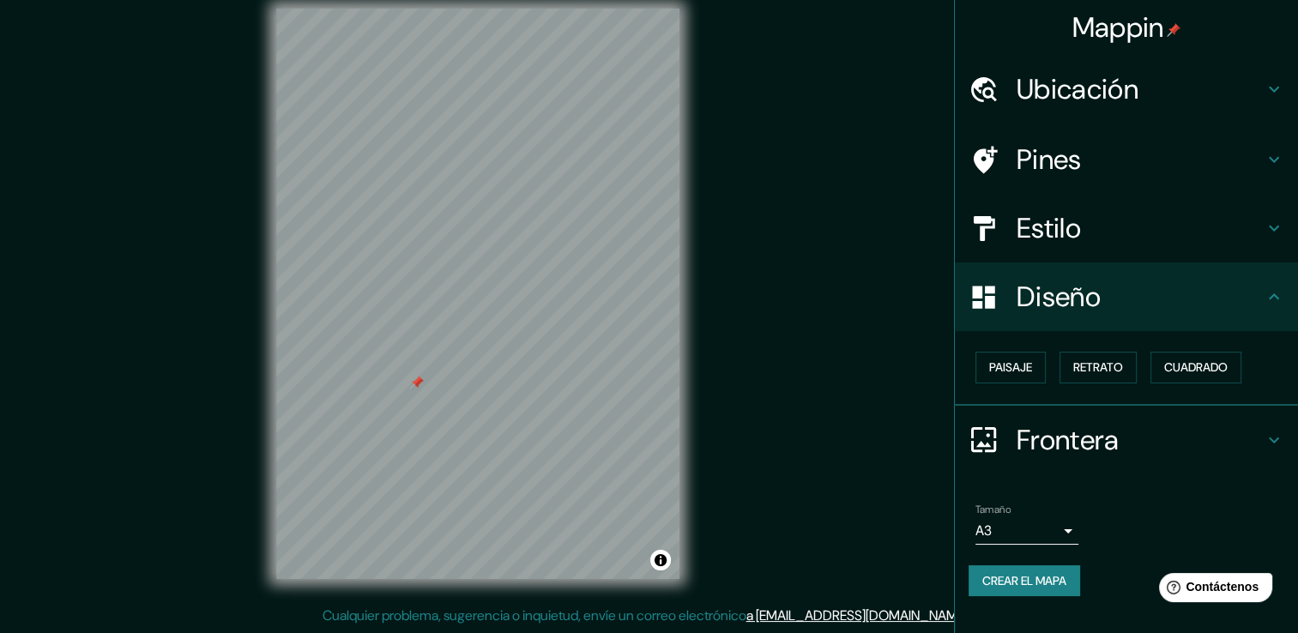
click at [410, 385] on div at bounding box center [417, 383] width 14 height 14
click at [1187, 371] on font "Cuadrado" at bounding box center [1195, 367] width 63 height 21
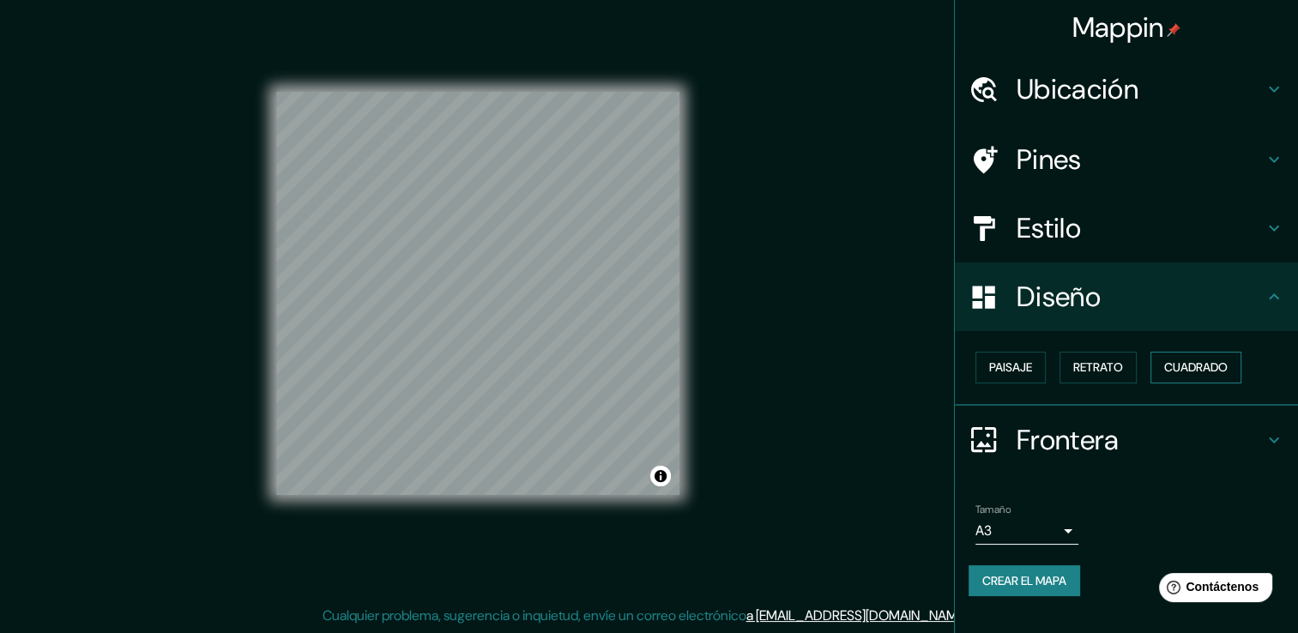
click at [1187, 371] on font "Cuadrado" at bounding box center [1195, 367] width 63 height 21
click at [1032, 375] on font "Paisaje" at bounding box center [1010, 367] width 43 height 21
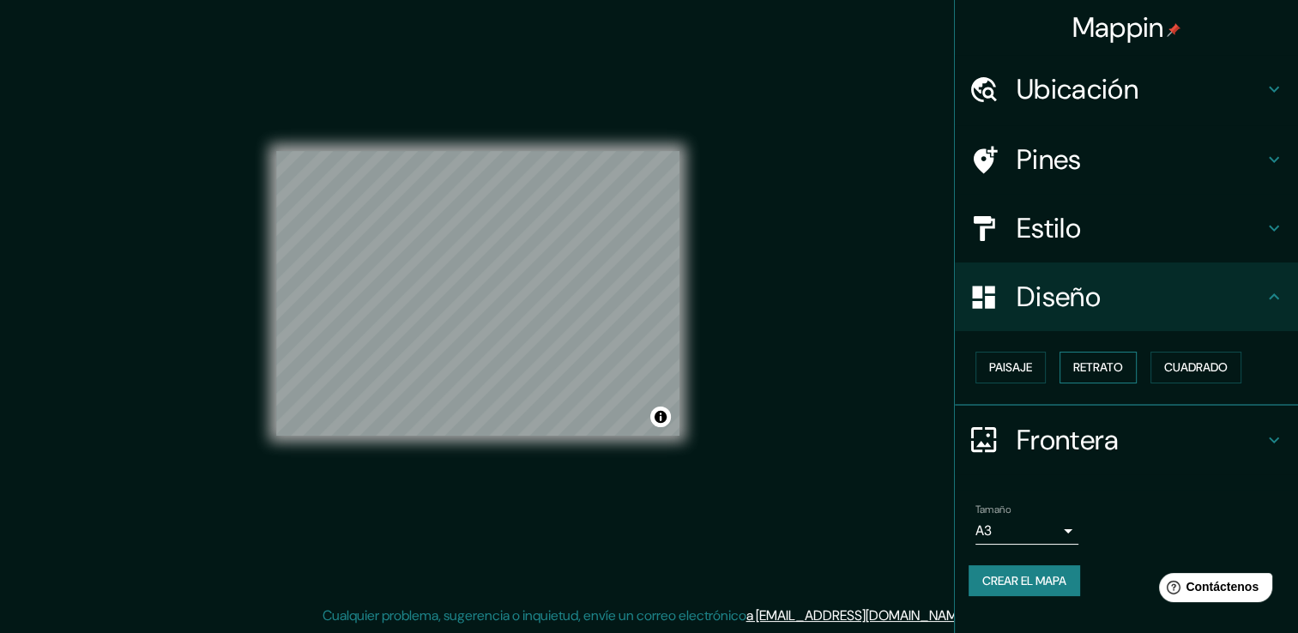
click at [1104, 374] on font "Retrato" at bounding box center [1098, 367] width 50 height 21
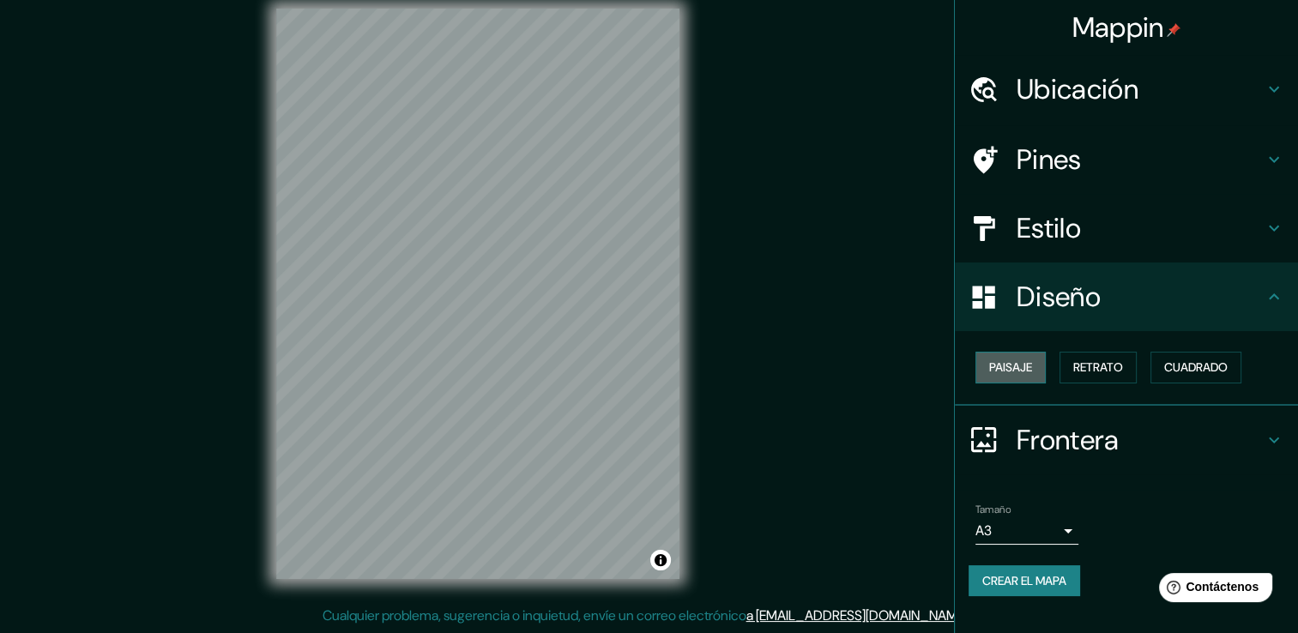
click at [1039, 372] on button "Paisaje" at bounding box center [1010, 368] width 70 height 32
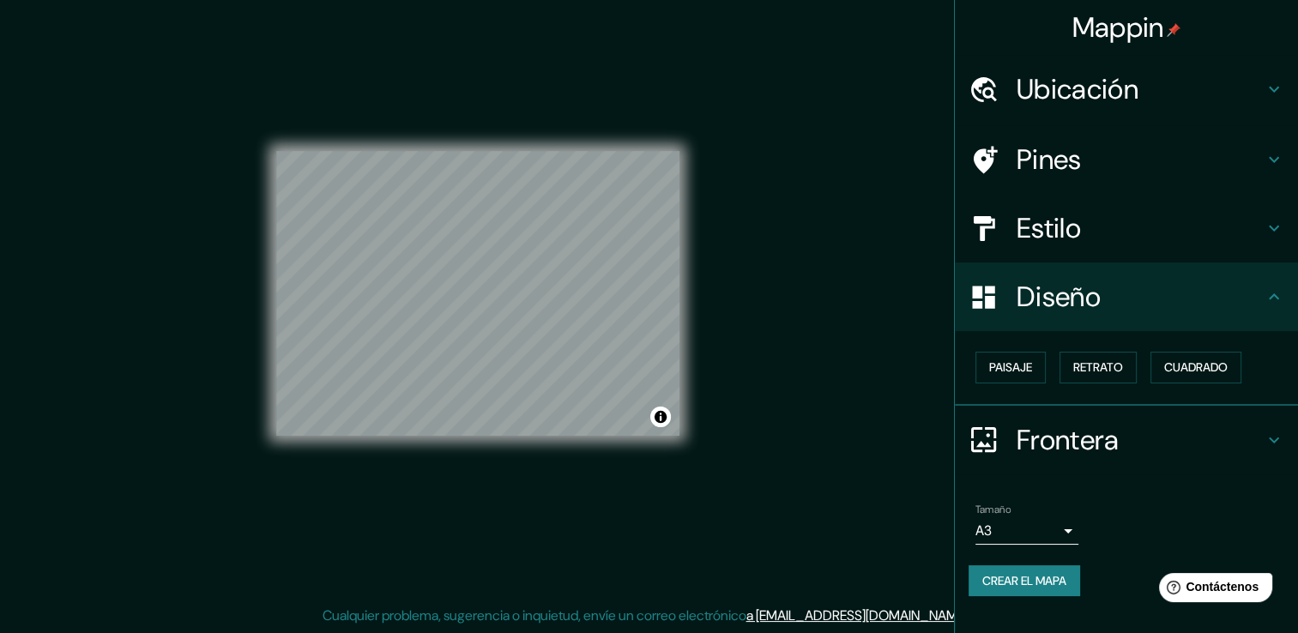
click at [1055, 534] on body "Mappin Ubicación [GEOGRAPHIC_DATA][PERSON_NAME], [GEOGRAPHIC_DATA] Pines Estilo…" at bounding box center [649, 297] width 1298 height 633
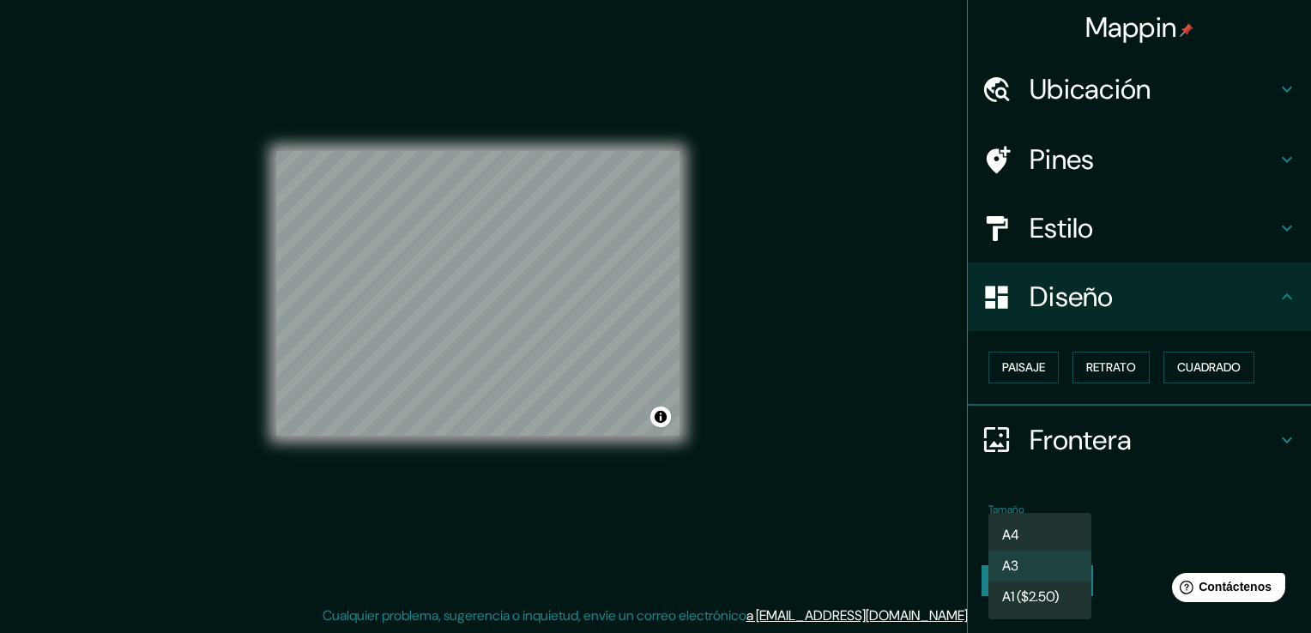
click at [1033, 540] on li "A4" at bounding box center [1039, 535] width 103 height 31
click at [1038, 522] on body "Mappin Ubicación [GEOGRAPHIC_DATA][PERSON_NAME], [GEOGRAPHIC_DATA] Pines Estilo…" at bounding box center [655, 297] width 1311 height 633
click at [1034, 564] on li "A3" at bounding box center [1039, 566] width 103 height 31
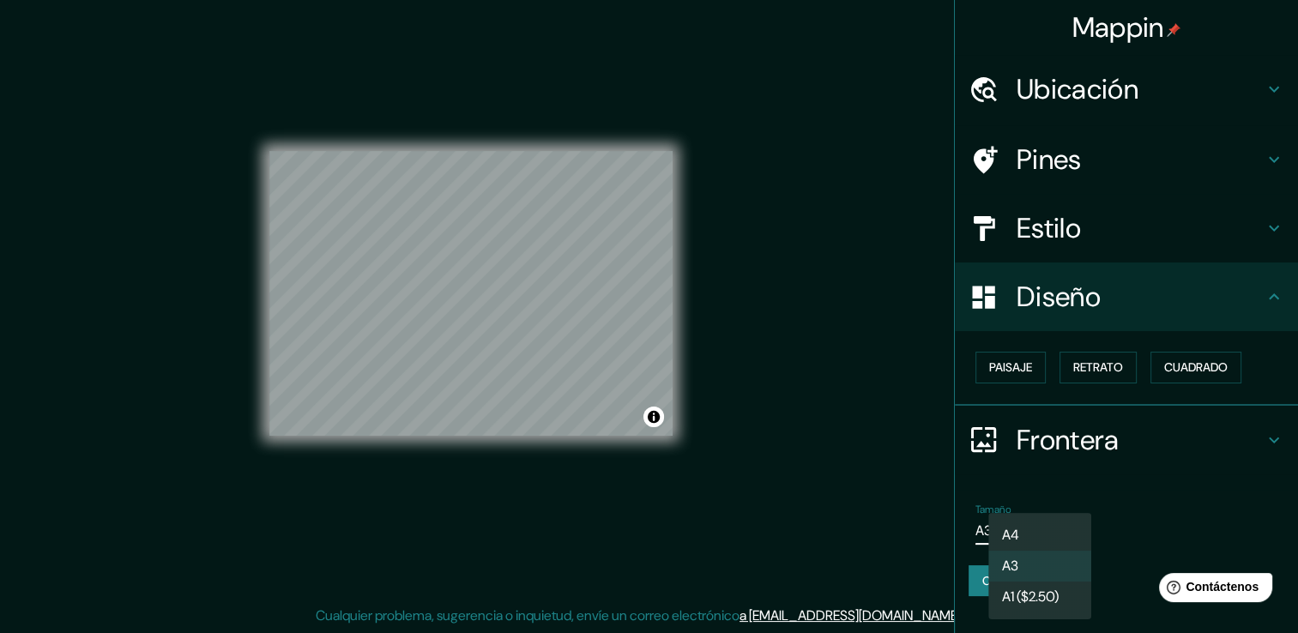
click at [1033, 536] on body "Mappin Ubicación [GEOGRAPHIC_DATA][PERSON_NAME], [GEOGRAPHIC_DATA] Pines Estilo…" at bounding box center [649, 297] width 1298 height 633
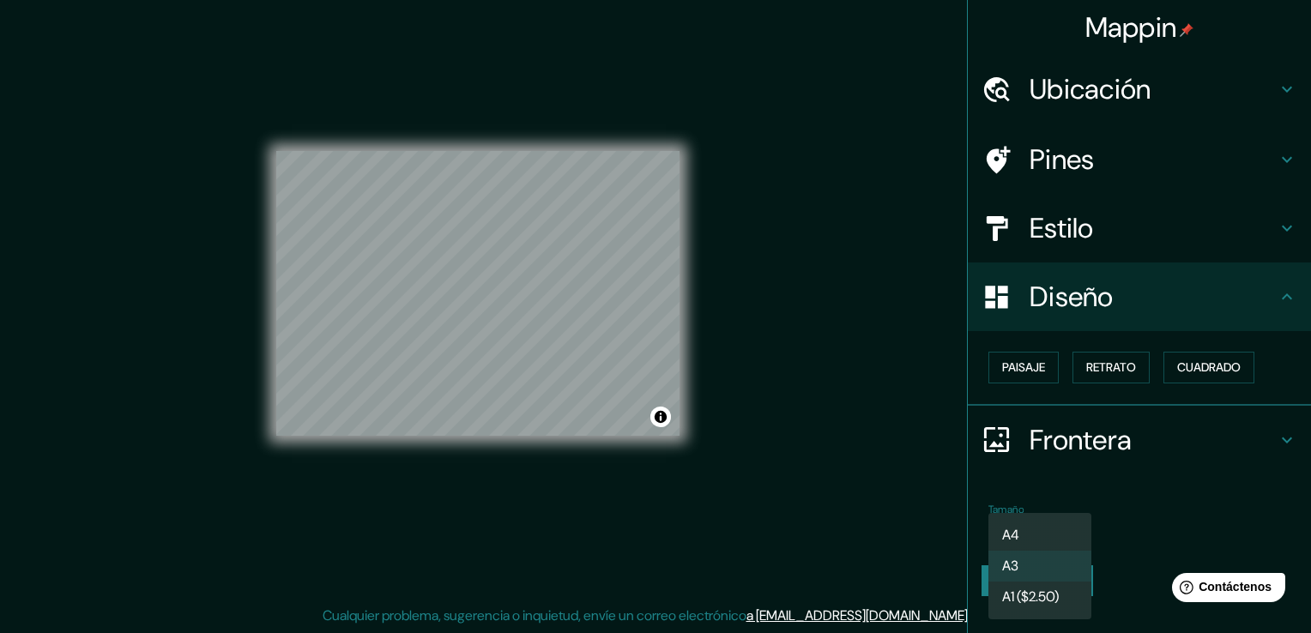
click at [1048, 528] on li "A4" at bounding box center [1039, 535] width 103 height 31
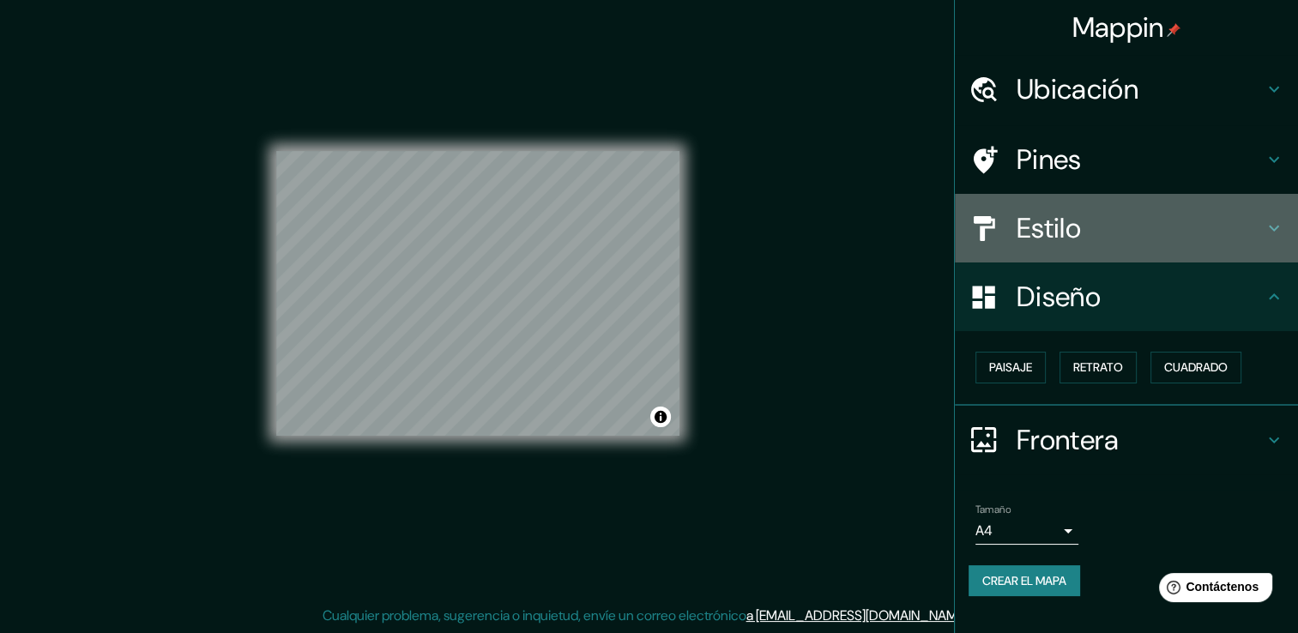
click at [1077, 212] on h4 "Estilo" at bounding box center [1139, 228] width 247 height 34
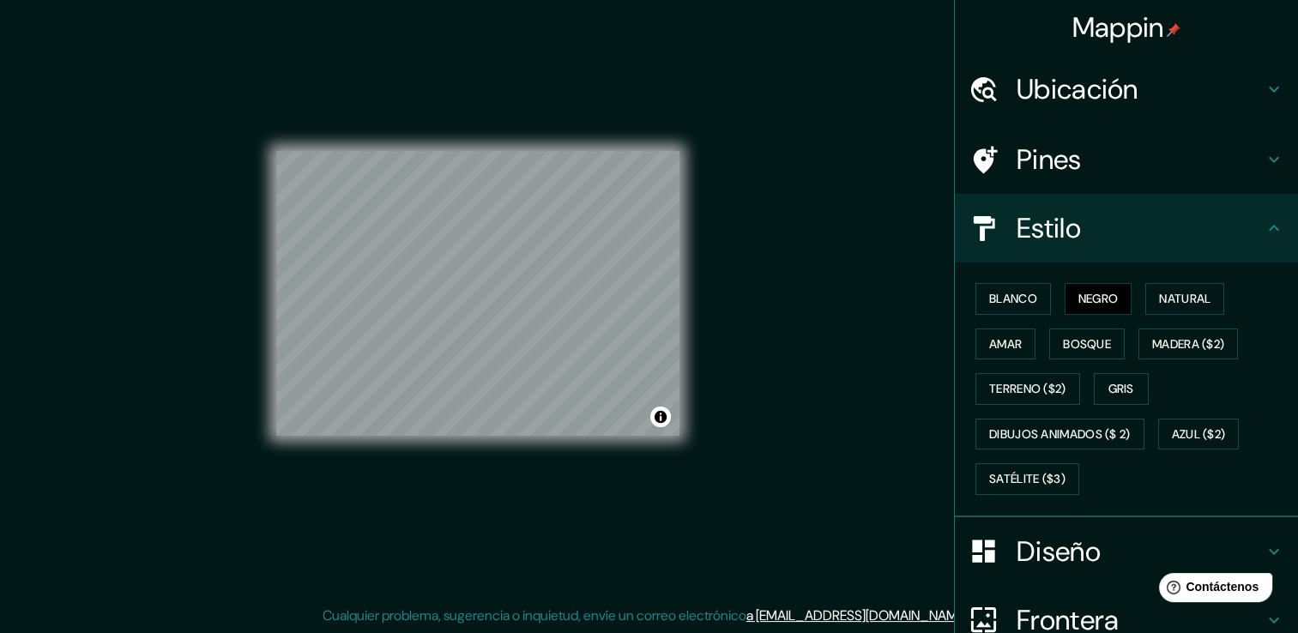
click at [1101, 242] on h4 "Estilo" at bounding box center [1139, 228] width 247 height 34
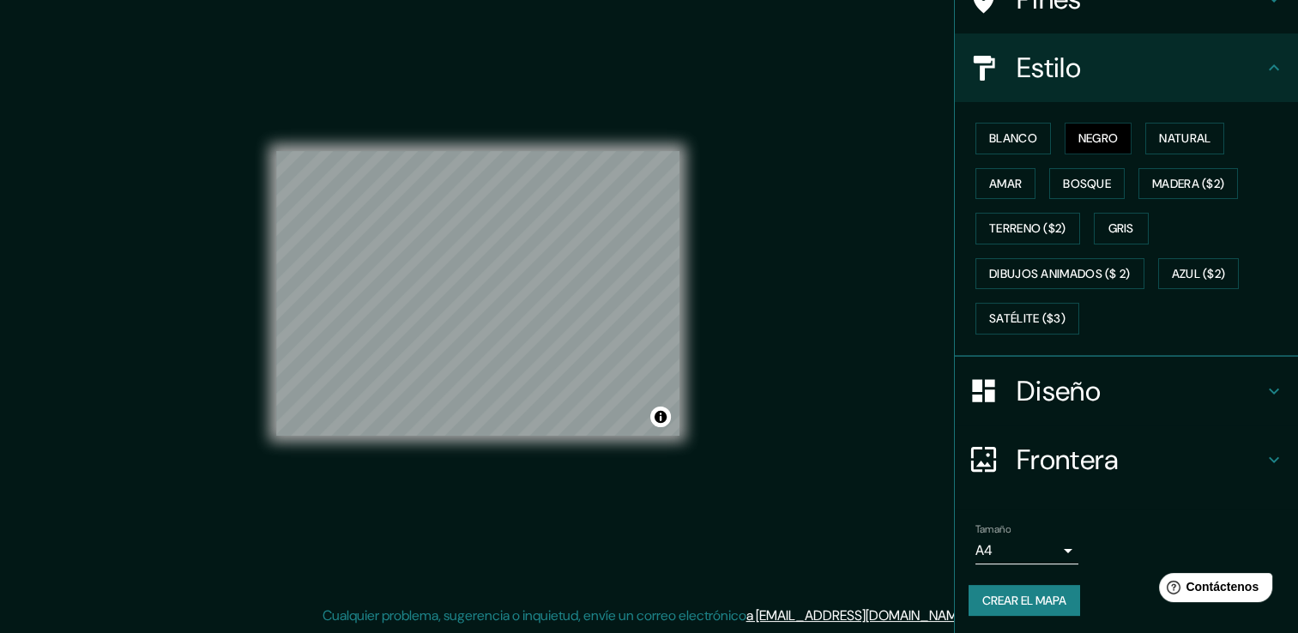
click at [1096, 375] on h4 "Diseño" at bounding box center [1139, 391] width 247 height 34
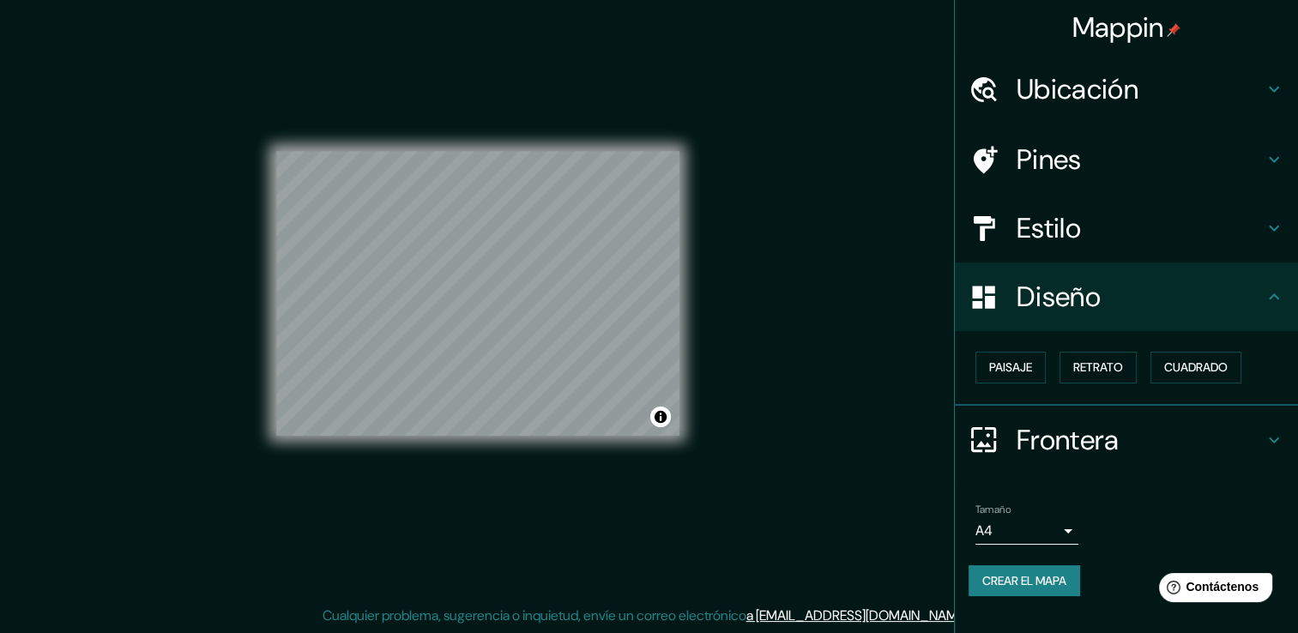
scroll to position [0, 0]
click at [1022, 379] on button "Paisaje" at bounding box center [1010, 368] width 70 height 32
click at [1098, 371] on font "Retrato" at bounding box center [1098, 367] width 50 height 21
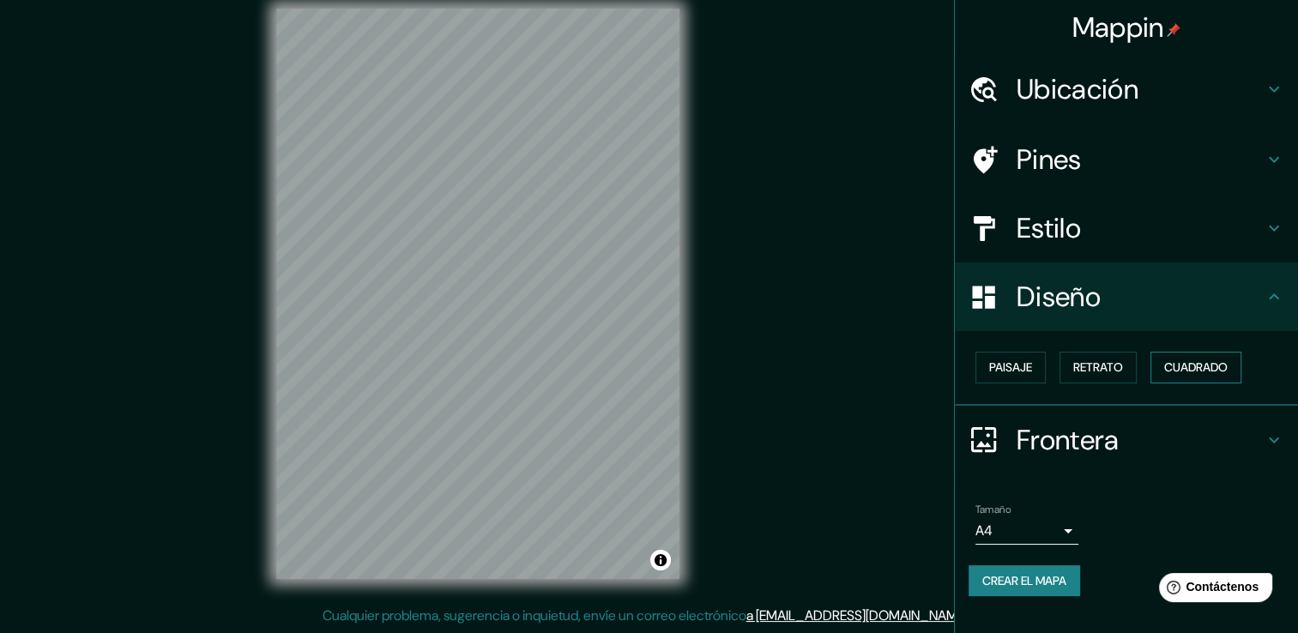
click at [1180, 365] on font "Cuadrado" at bounding box center [1195, 367] width 63 height 21
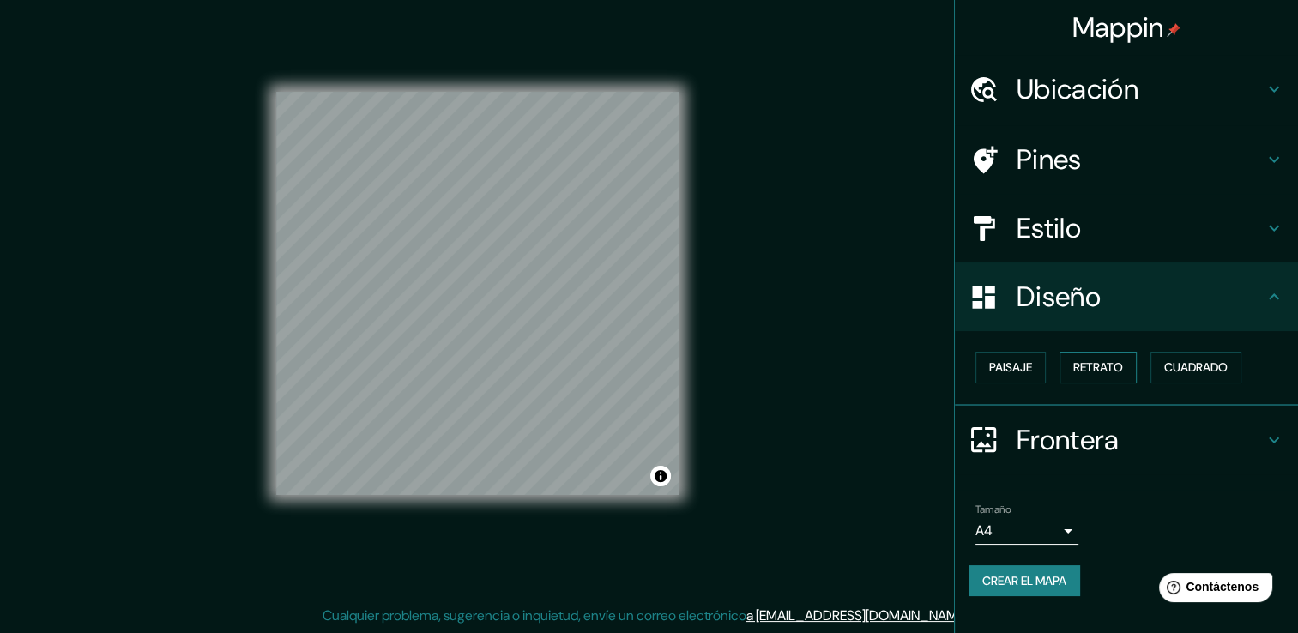
click at [1113, 371] on font "Retrato" at bounding box center [1098, 367] width 50 height 21
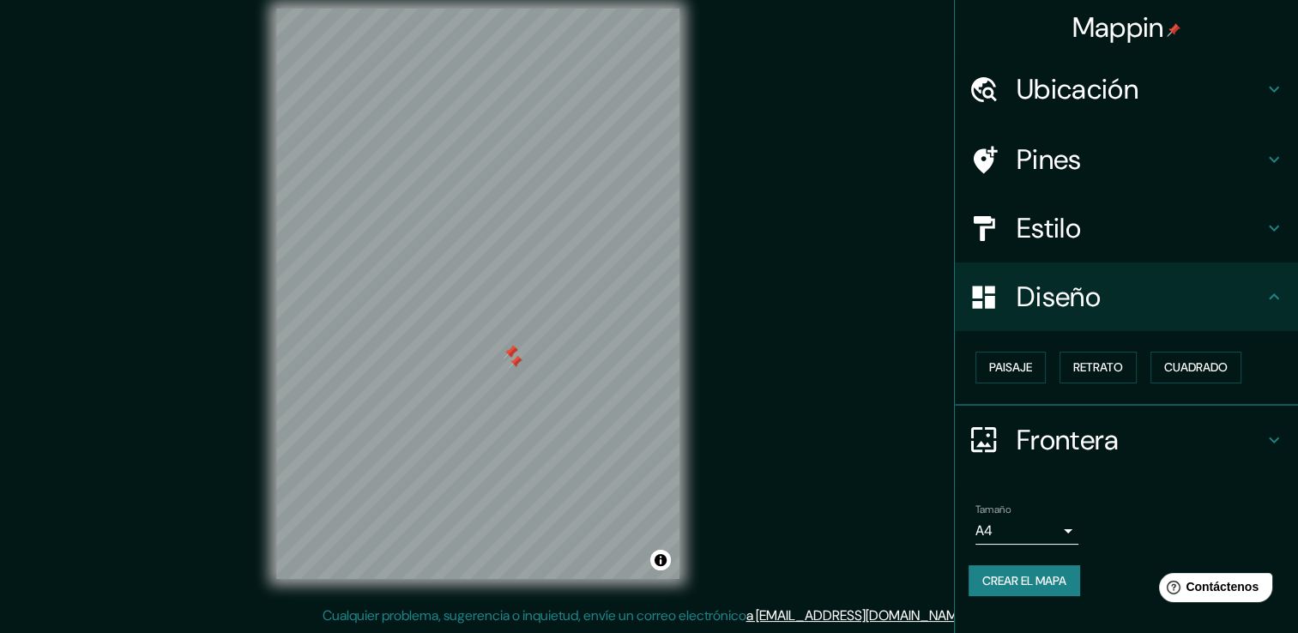
click at [509, 361] on div at bounding box center [516, 362] width 14 height 14
click at [509, 359] on div at bounding box center [511, 353] width 14 height 14
click at [509, 355] on div at bounding box center [511, 352] width 14 height 14
click at [1029, 530] on body "Mappin Ubicación [GEOGRAPHIC_DATA][PERSON_NAME], [GEOGRAPHIC_DATA] Pines Estilo…" at bounding box center [649, 297] width 1298 height 633
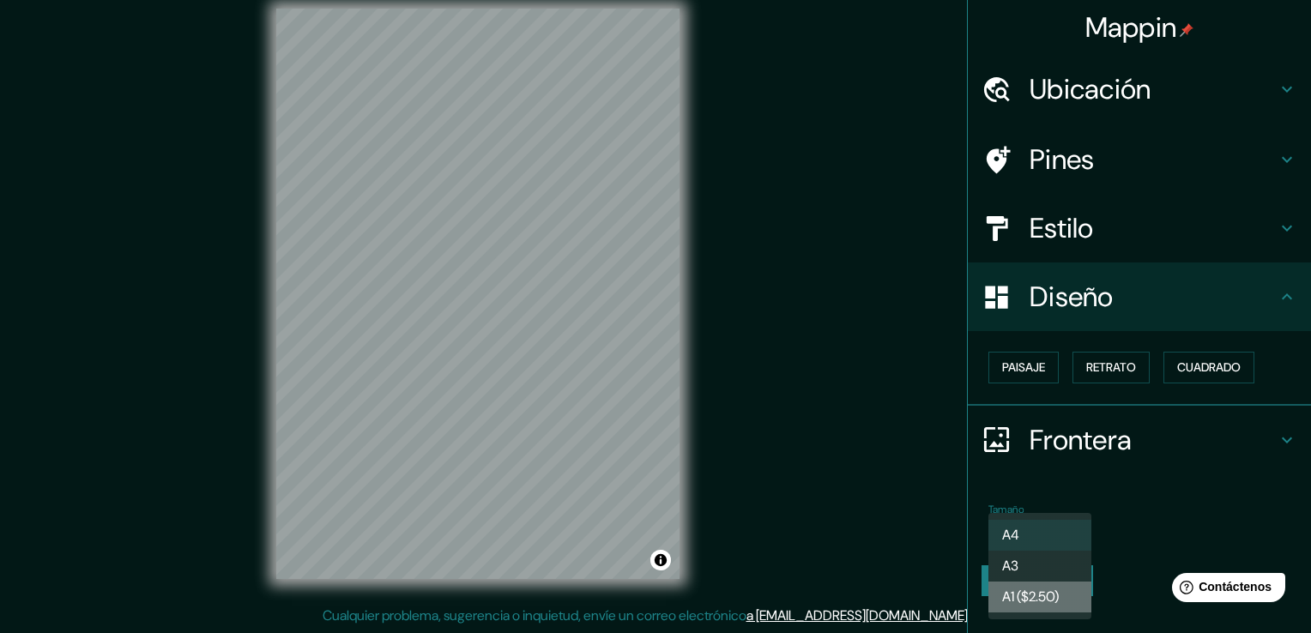
click at [1019, 593] on font "A1 ($2.50)" at bounding box center [1030, 597] width 57 height 21
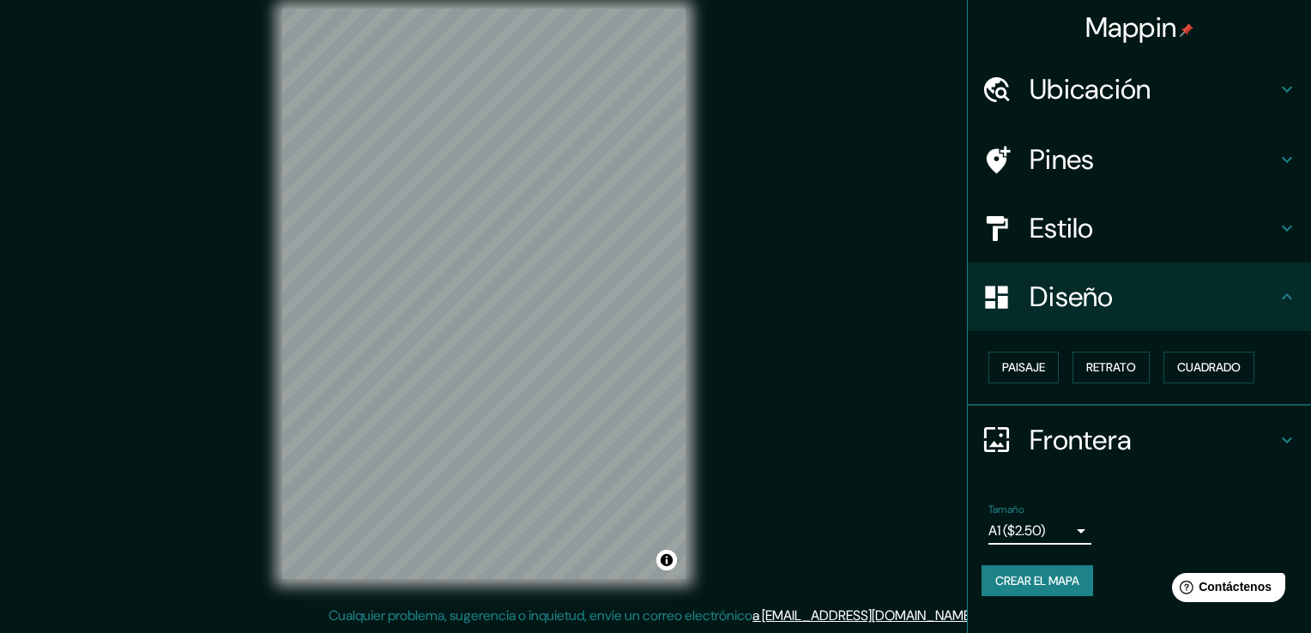
click at [995, 540] on body "Mappin Ubicación [GEOGRAPHIC_DATA][PERSON_NAME], [GEOGRAPHIC_DATA] Pines Estilo…" at bounding box center [655, 297] width 1311 height 633
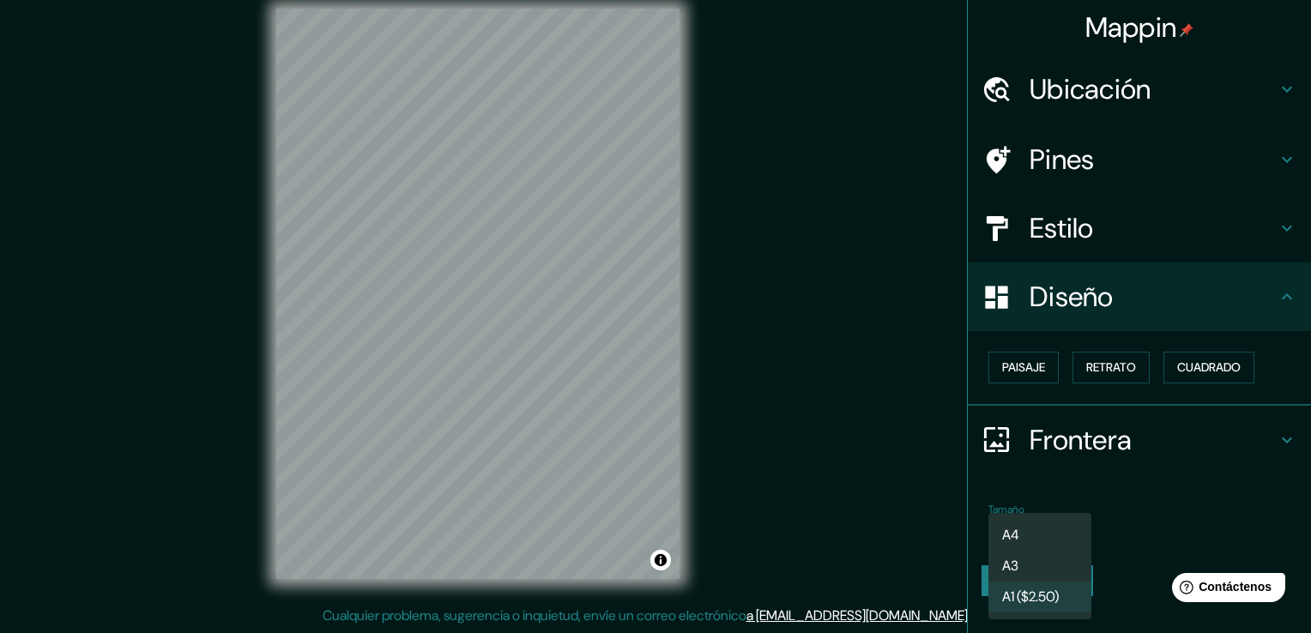
click at [1029, 600] on font "A1 ($2.50)" at bounding box center [1030, 597] width 57 height 21
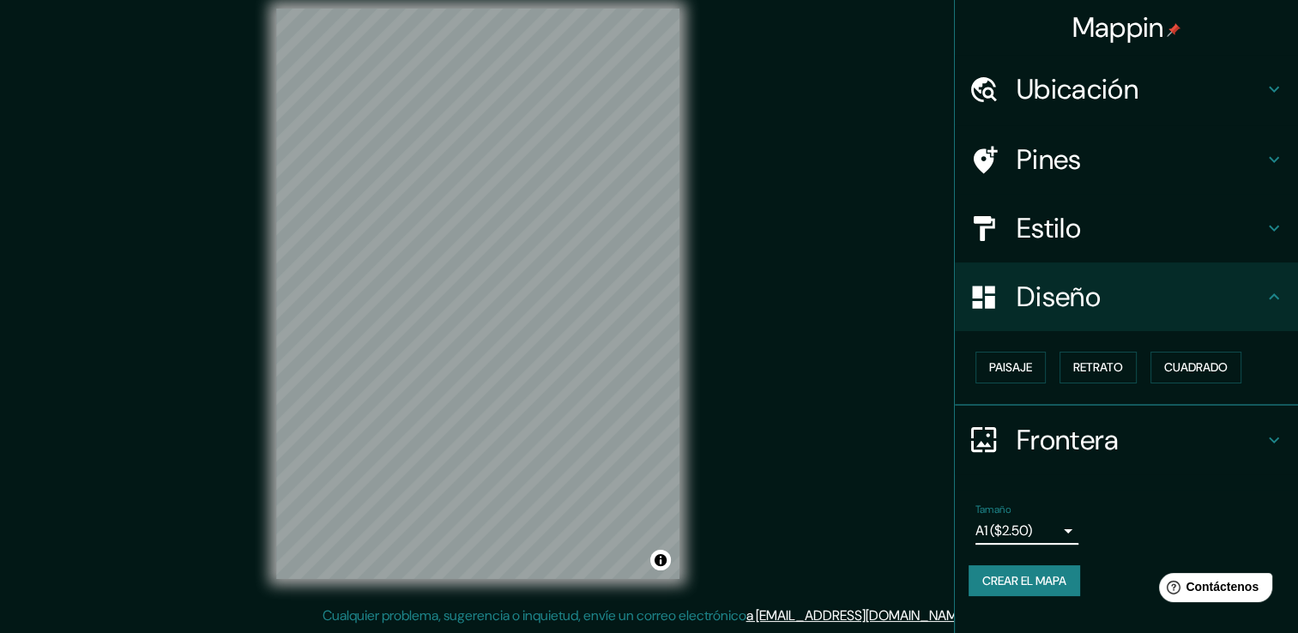
click at [1022, 533] on body "Mappin Ubicación [GEOGRAPHIC_DATA][PERSON_NAME], [GEOGRAPHIC_DATA] Pines Estilo…" at bounding box center [649, 297] width 1298 height 633
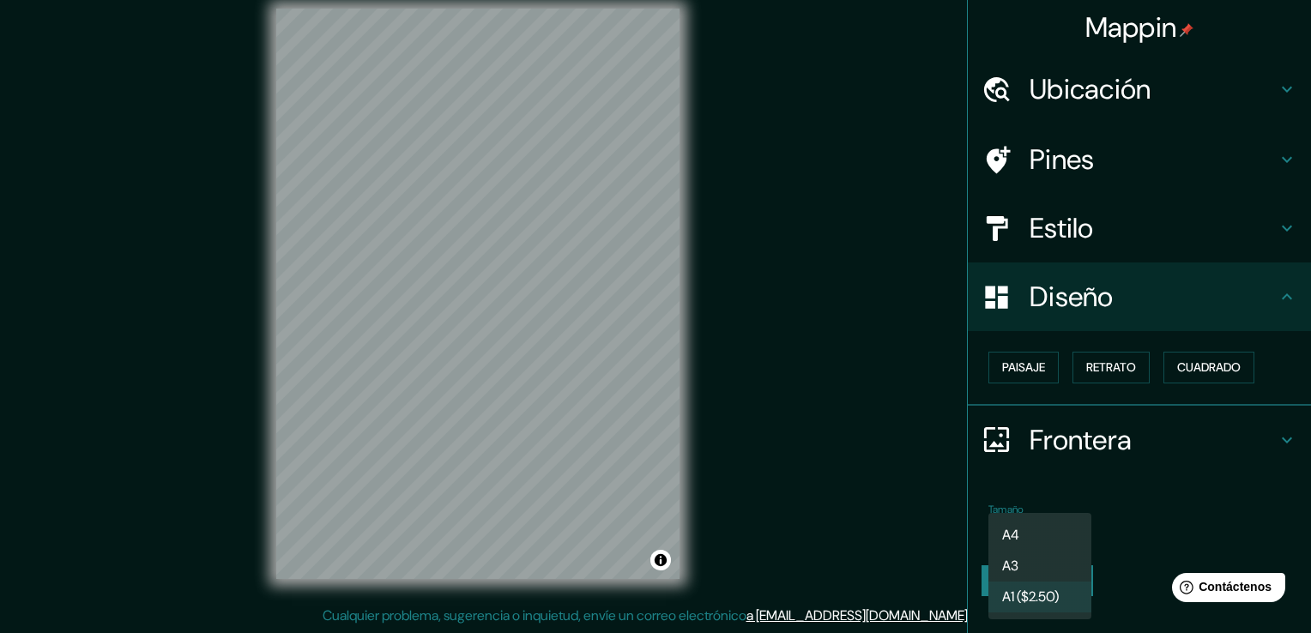
click at [1061, 559] on li "A3" at bounding box center [1039, 566] width 103 height 31
type input "a4"
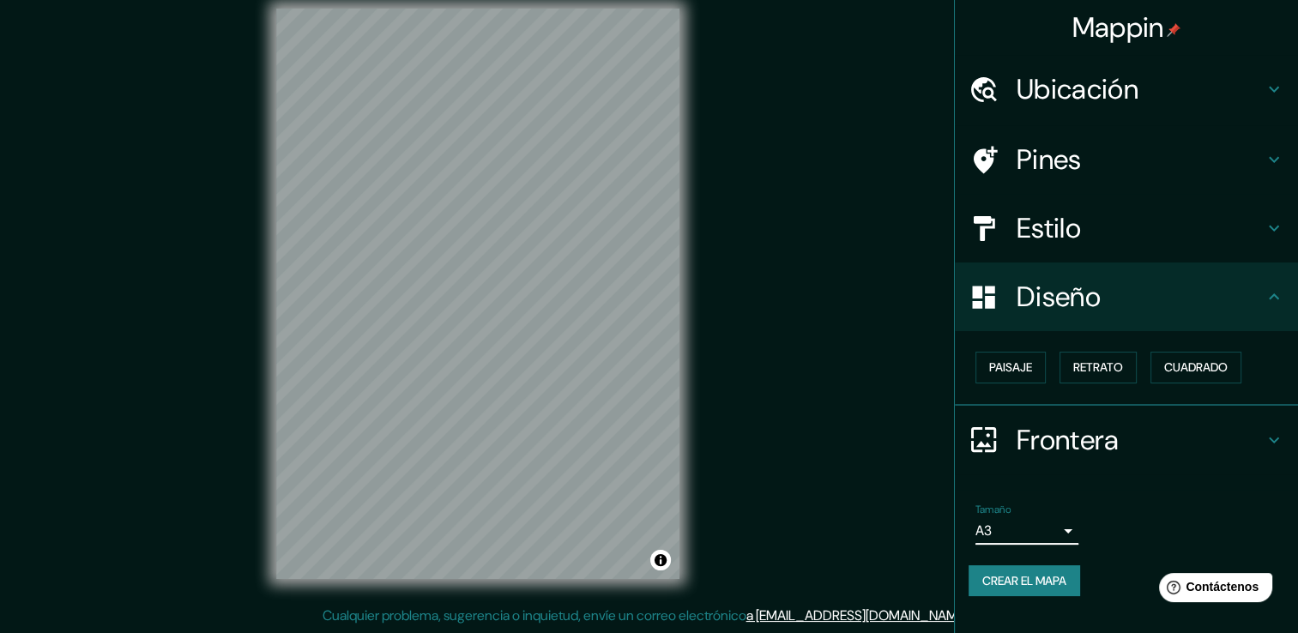
click at [1018, 585] on font "Crear el mapa" at bounding box center [1024, 580] width 84 height 21
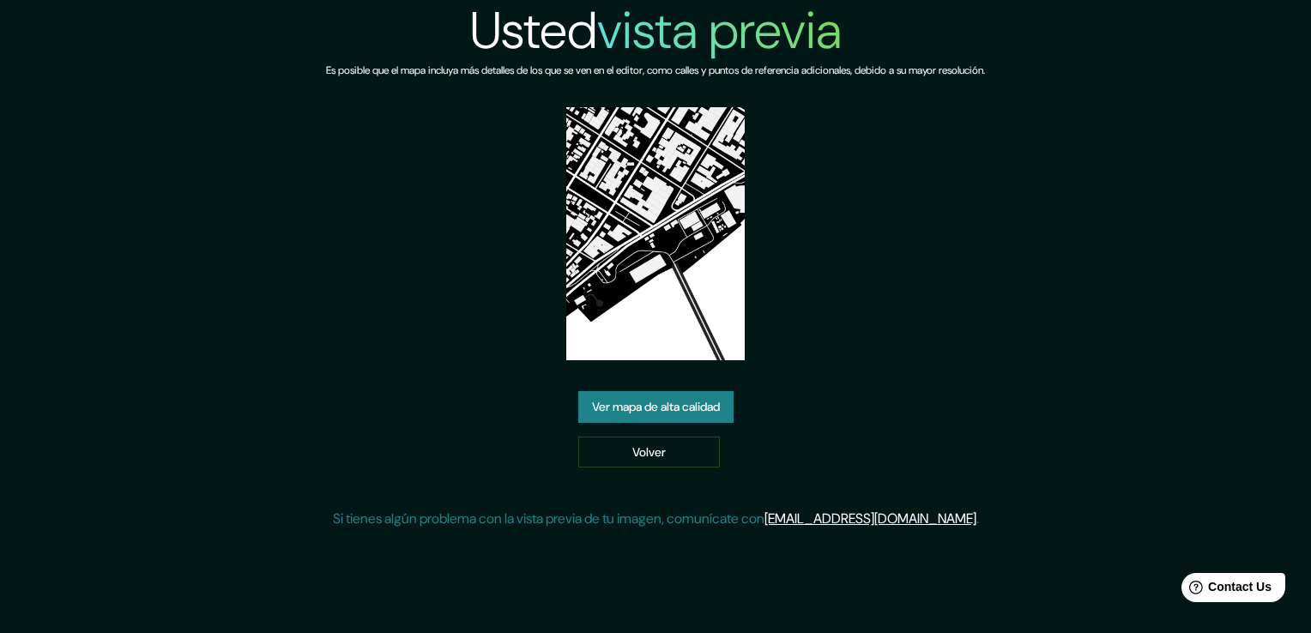
click at [625, 393] on link "Ver mapa de alta calidad" at bounding box center [655, 407] width 155 height 32
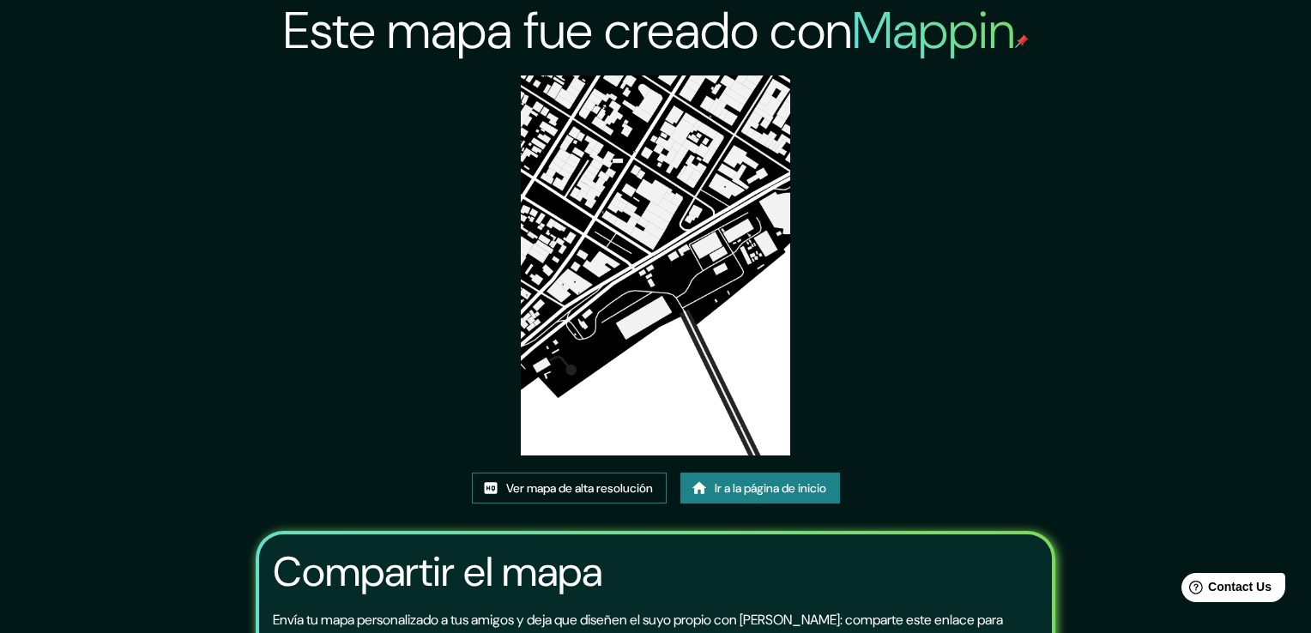
click at [604, 478] on font "Ver mapa de alta resolución" at bounding box center [579, 488] width 147 height 21
